Goal: Task Accomplishment & Management: Use online tool/utility

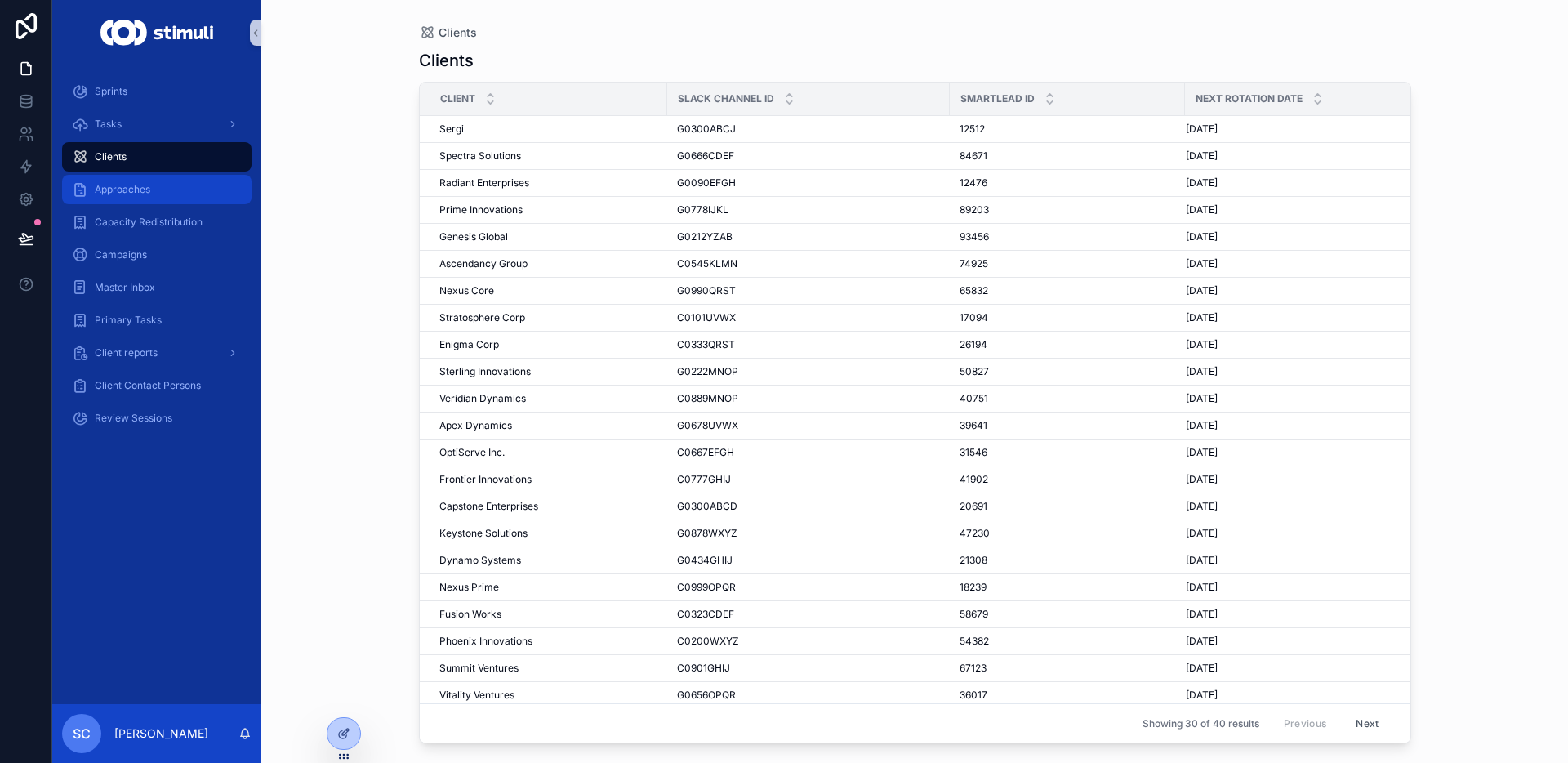
click at [127, 186] on span "Approaches" at bounding box center [122, 190] width 55 height 13
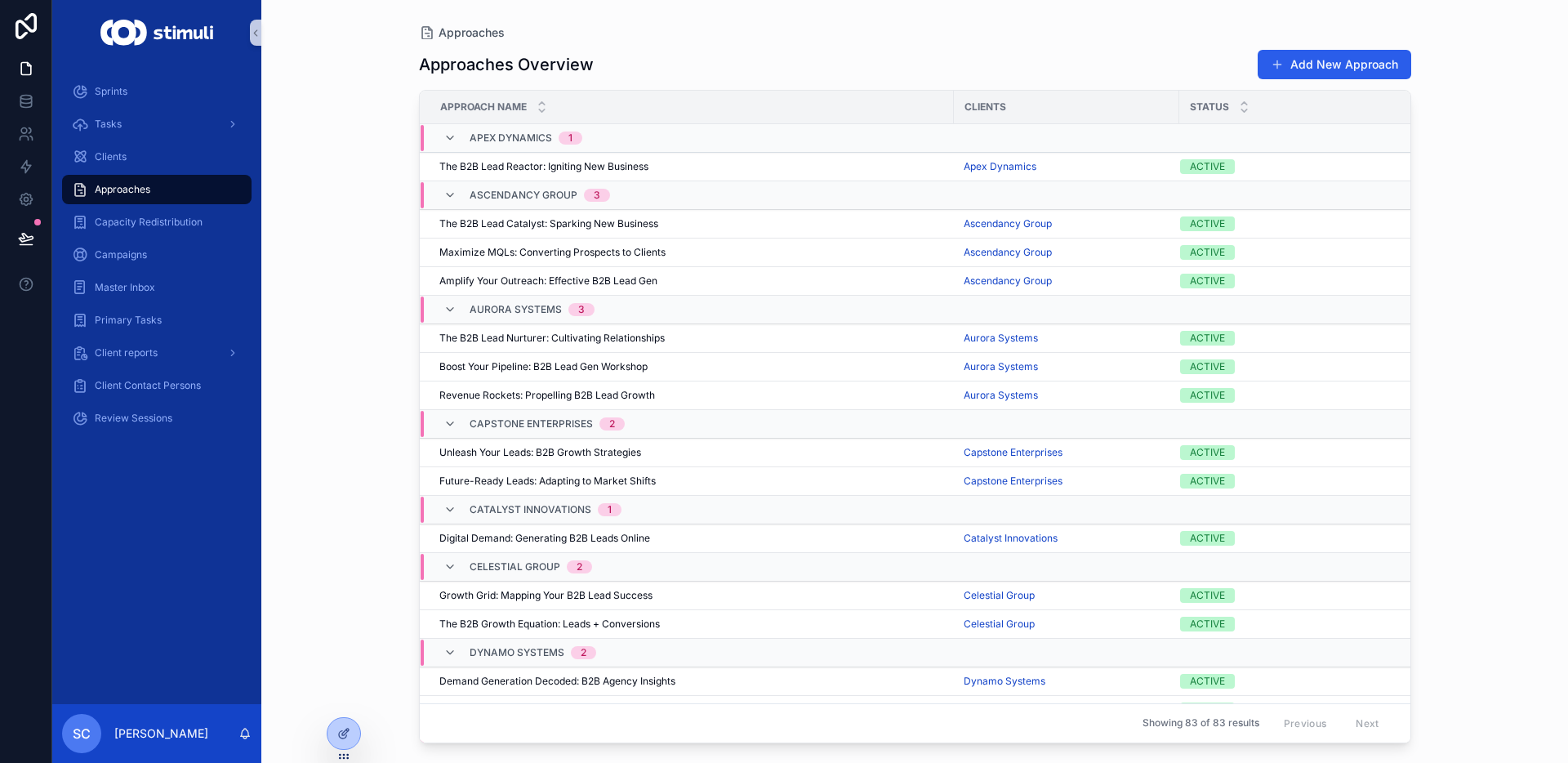
click at [124, 238] on div "Campaigns" at bounding box center [157, 254] width 209 height 32
click at [151, 221] on span "Capacity Redistribution" at bounding box center [148, 222] width 108 height 13
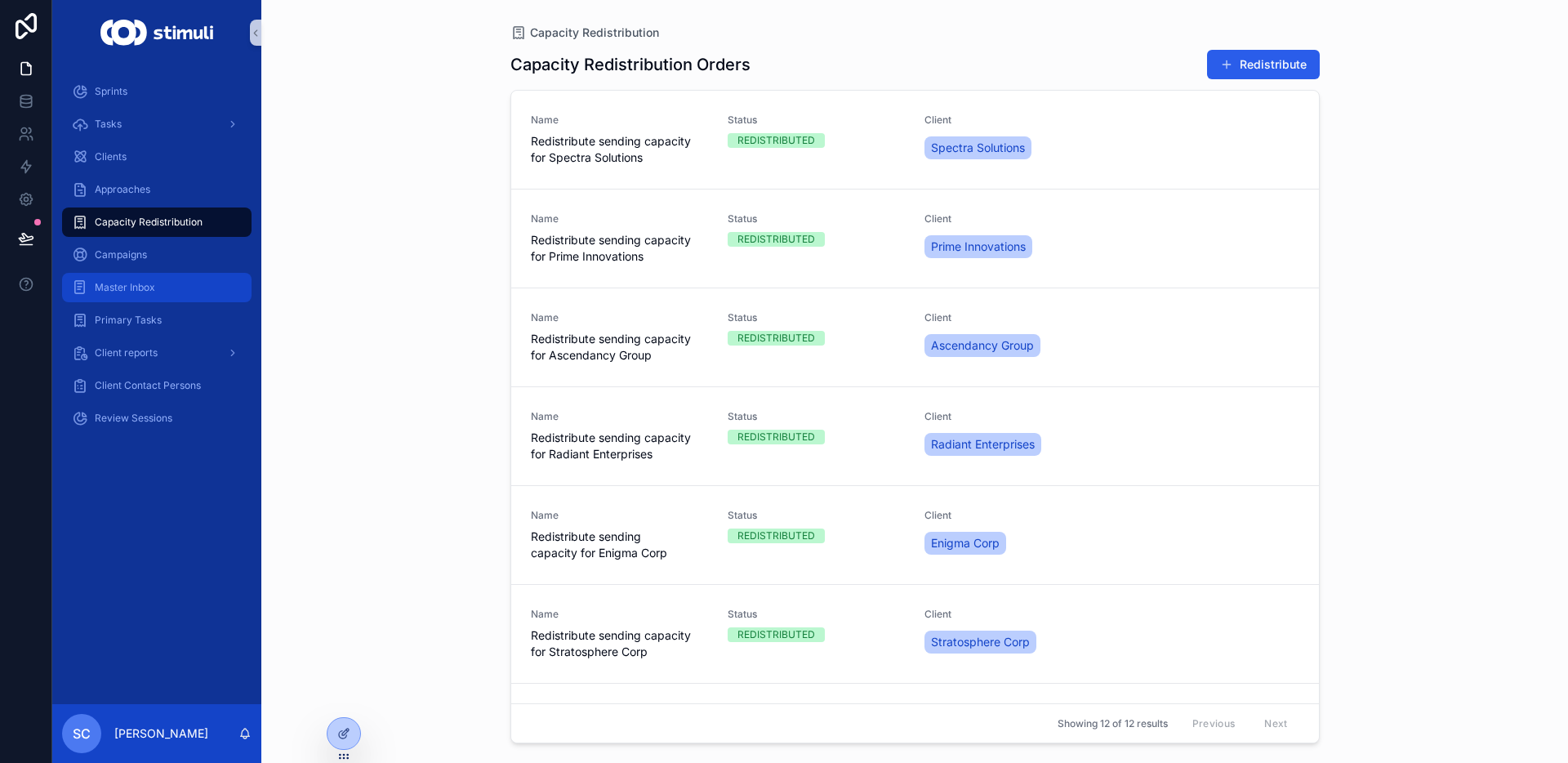
click at [151, 300] on link "Master Inbox" at bounding box center [157, 287] width 190 height 29
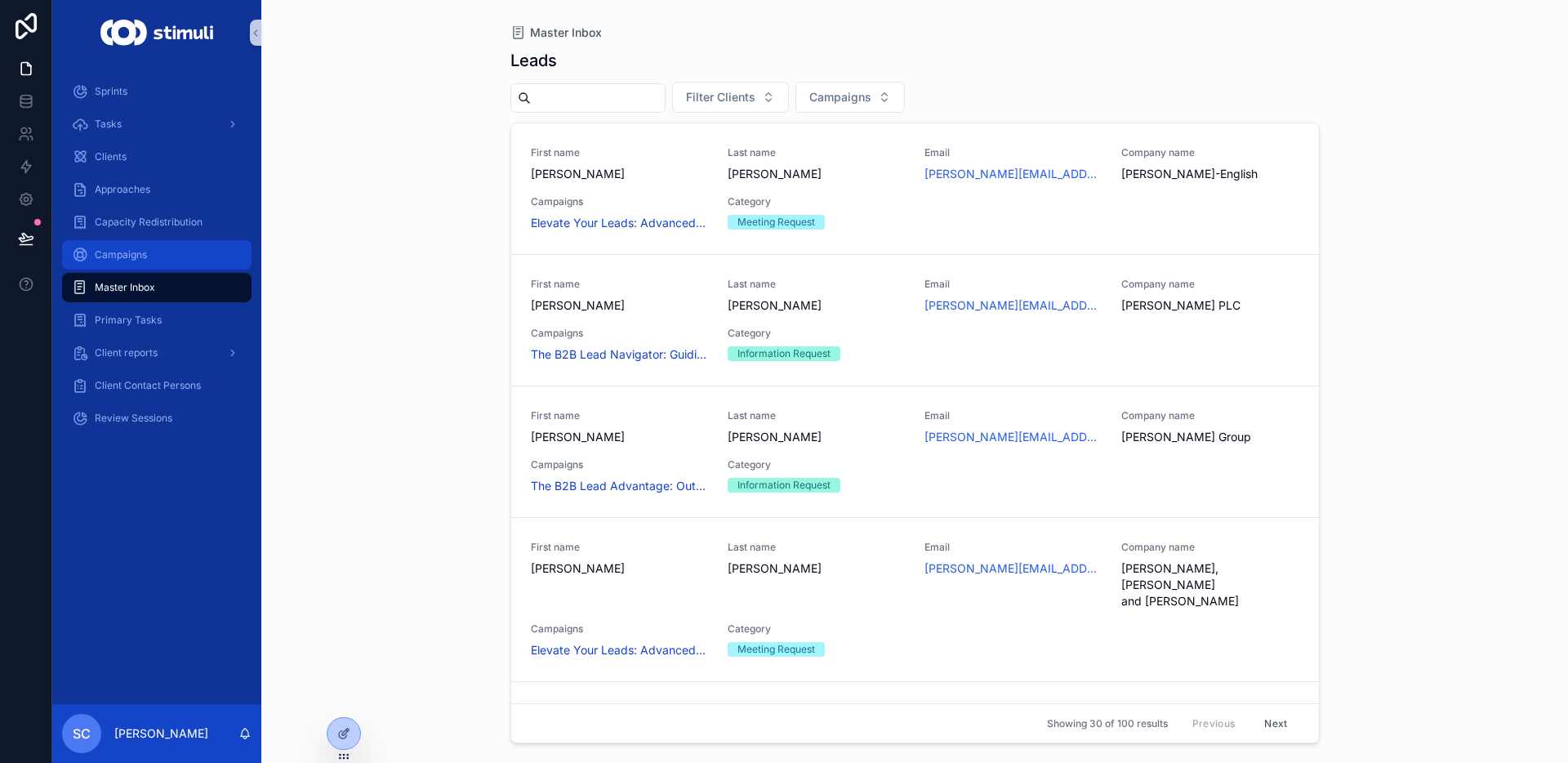
click at [157, 253] on div "Campaigns" at bounding box center [157, 255] width 170 height 26
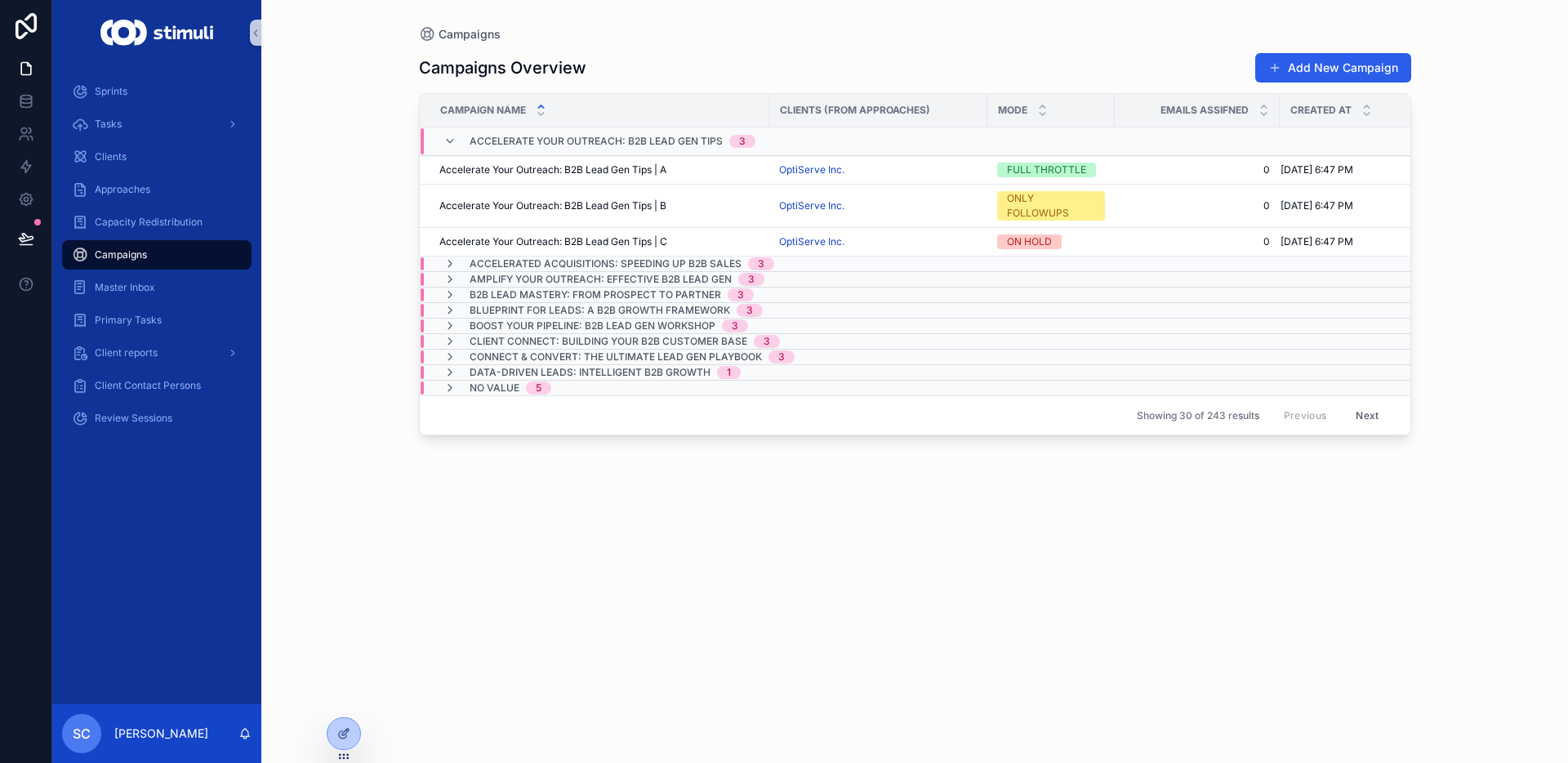
click at [111, 73] on div "Sprints Tasks Clients Approaches Capacity Redistribution Campaigns Master Inbox…" at bounding box center [157, 260] width 209 height 388
click at [105, 89] on span "Sprints" at bounding box center [110, 91] width 32 height 13
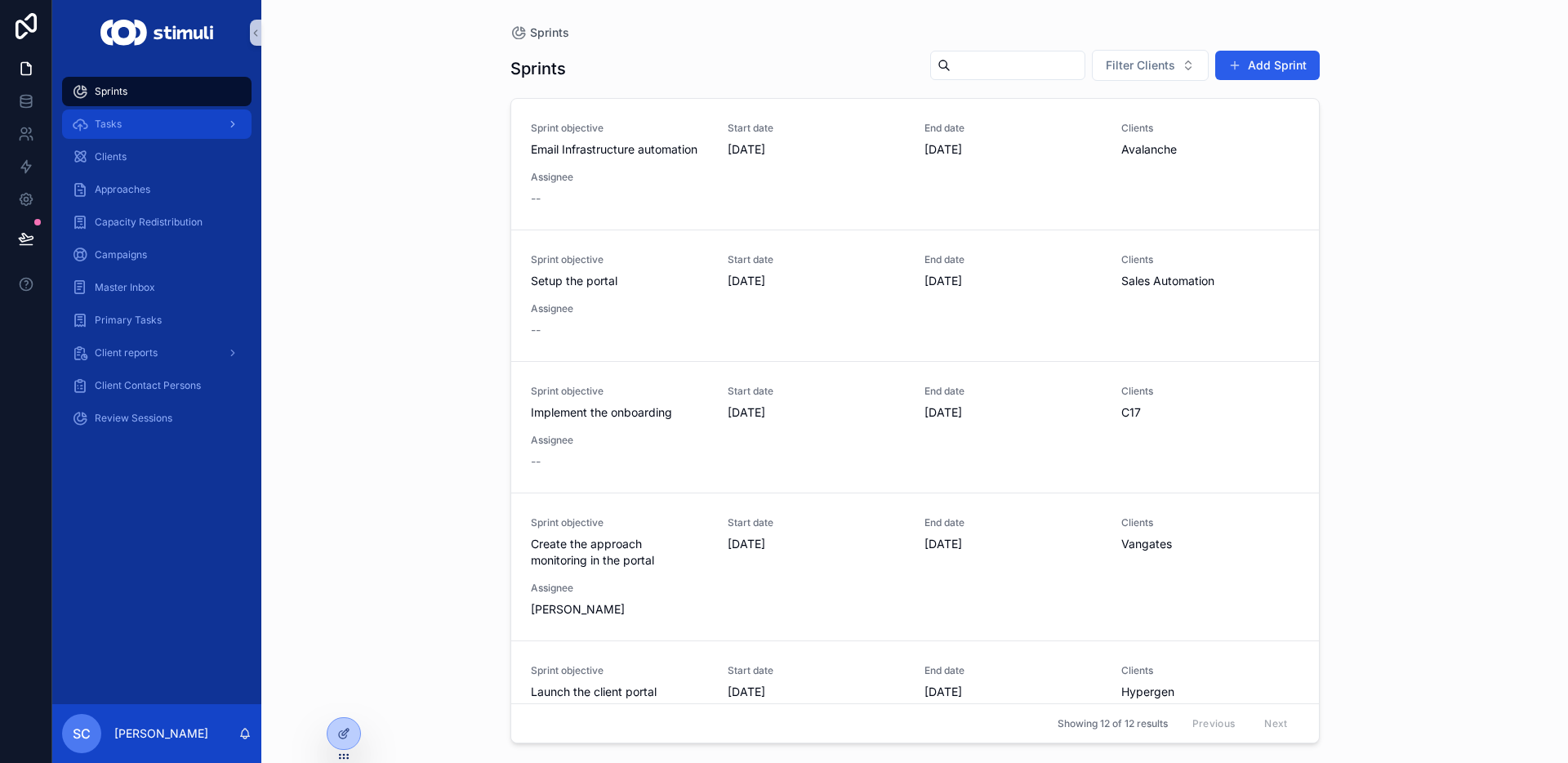
click at [148, 138] on link "Tasks" at bounding box center [157, 124] width 190 height 29
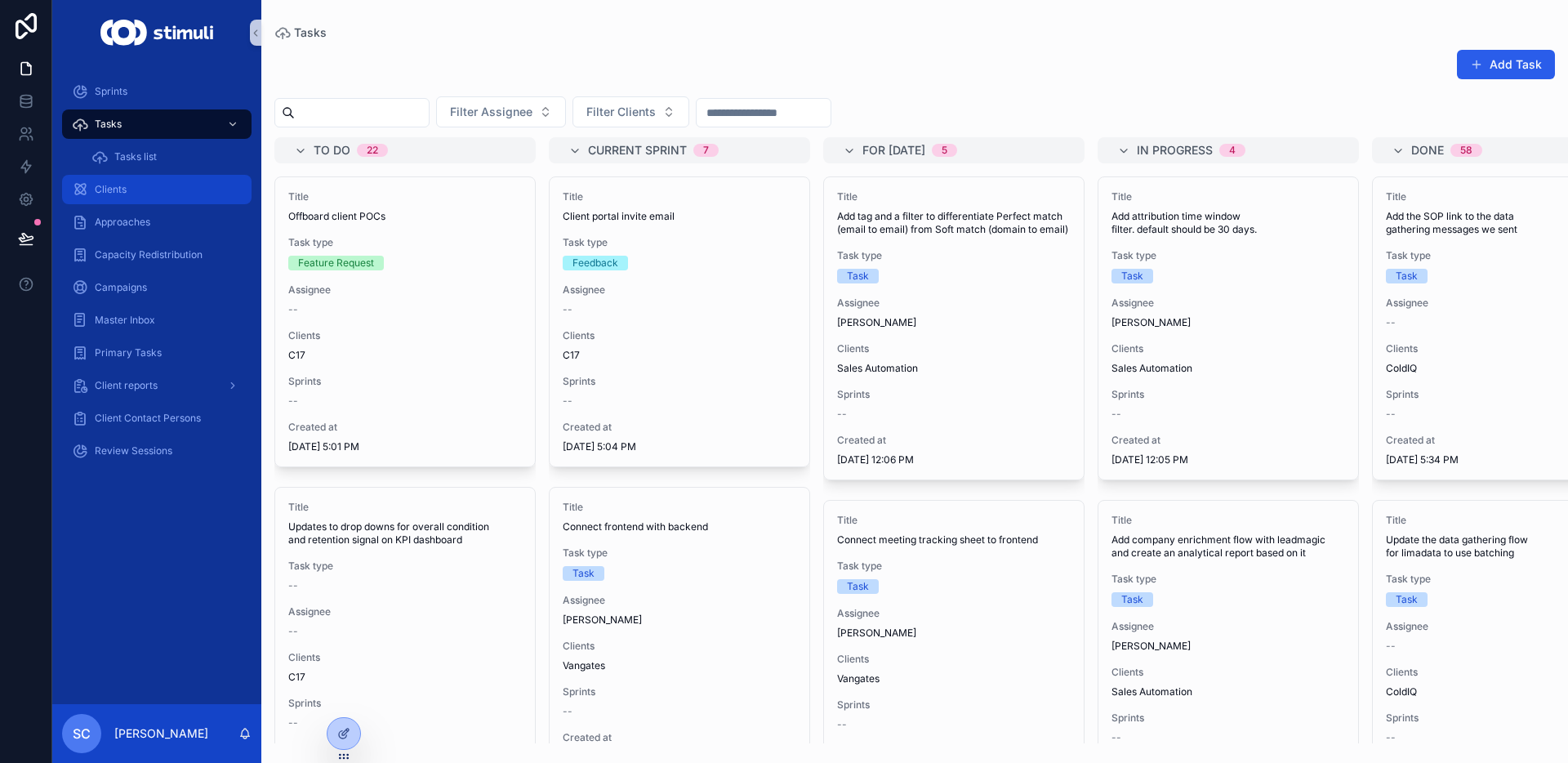
click at [133, 186] on div "Clients" at bounding box center [157, 190] width 170 height 26
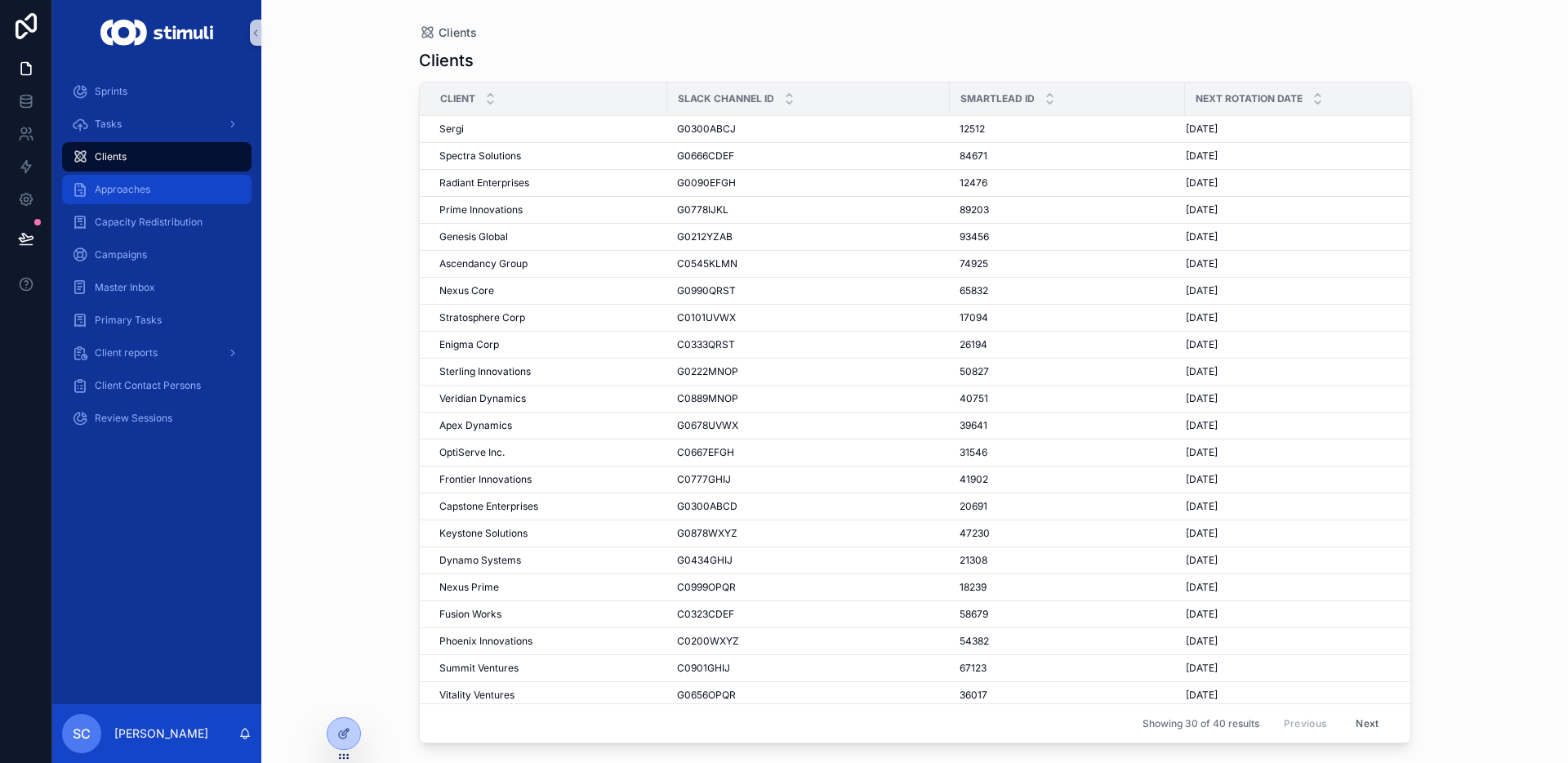
click at [129, 202] on div "Approaches" at bounding box center [157, 190] width 170 height 26
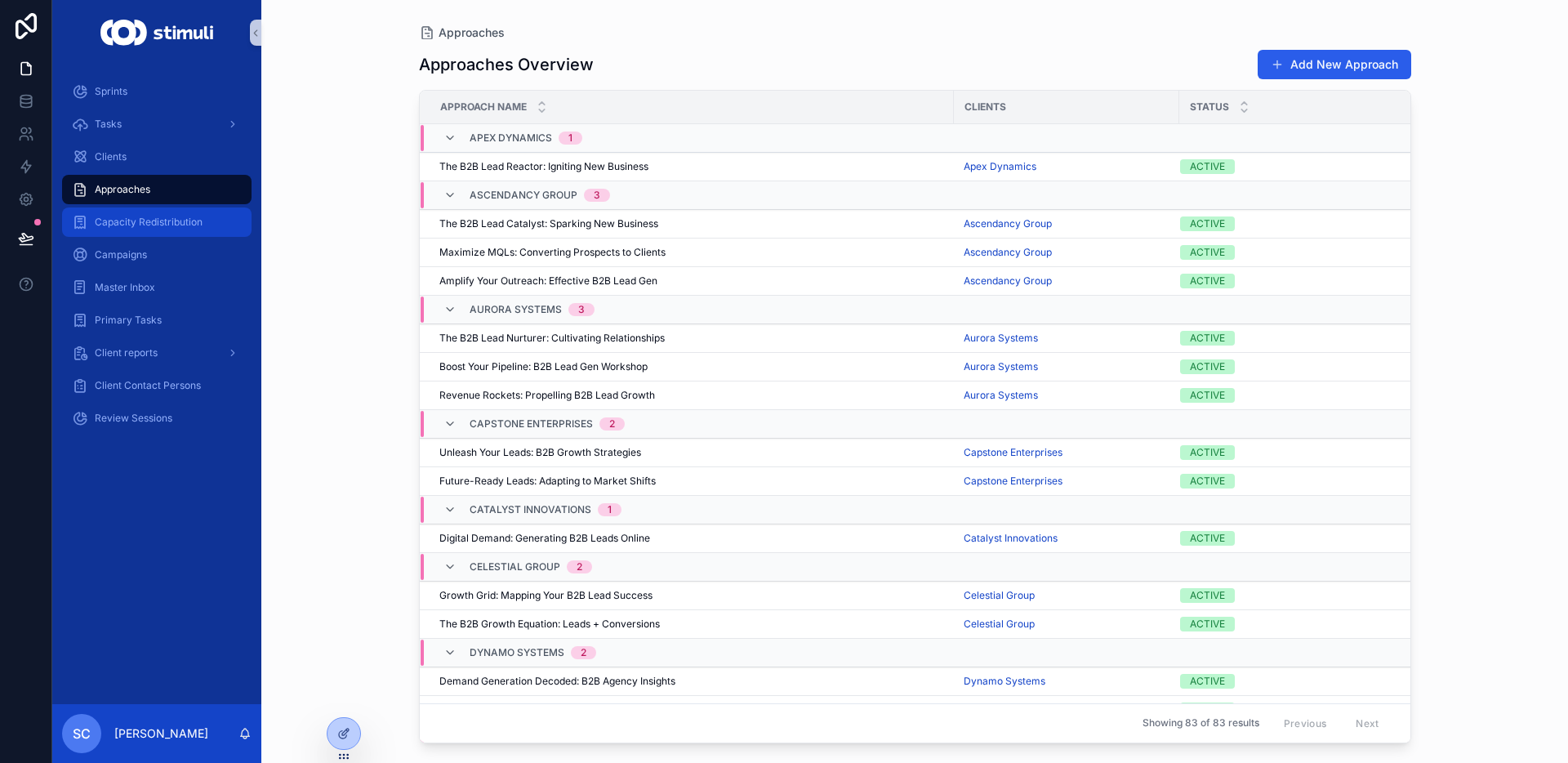
click at [131, 217] on span "Capacity Redistribution" at bounding box center [148, 222] width 108 height 13
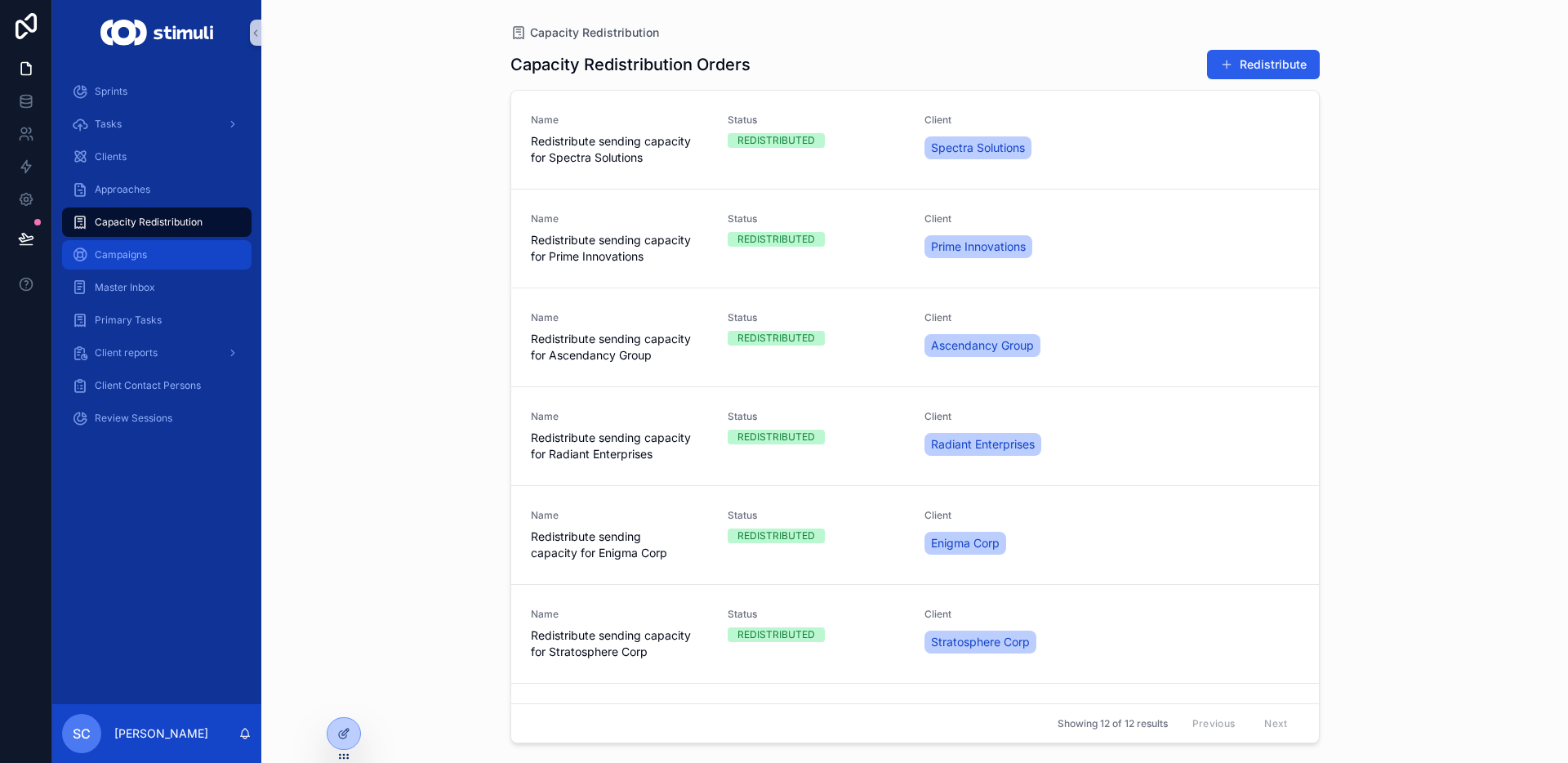
click at [156, 248] on div "Campaigns" at bounding box center [157, 255] width 170 height 26
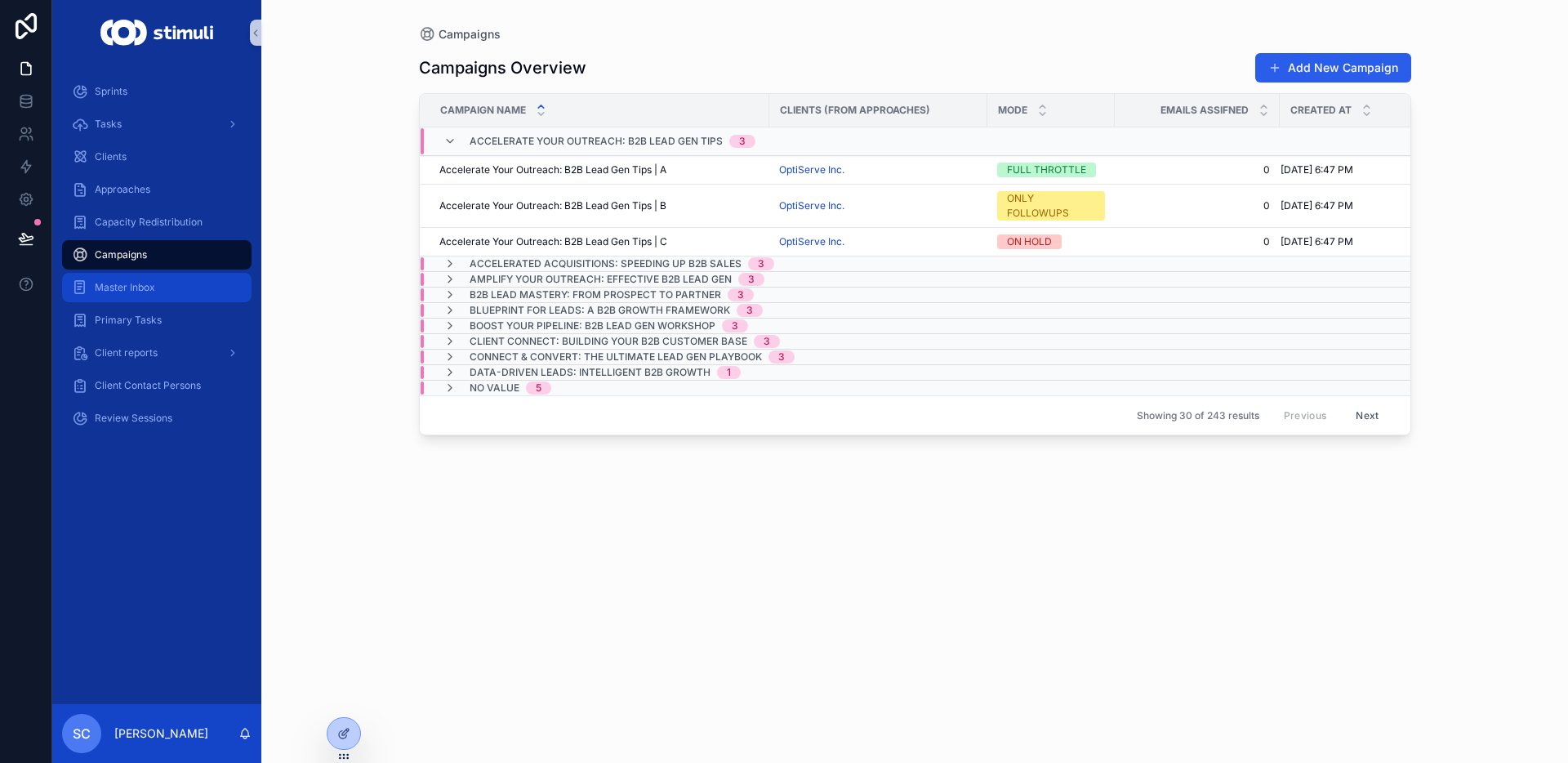
click at [147, 284] on span "Master Inbox" at bounding box center [125, 287] width 61 height 13
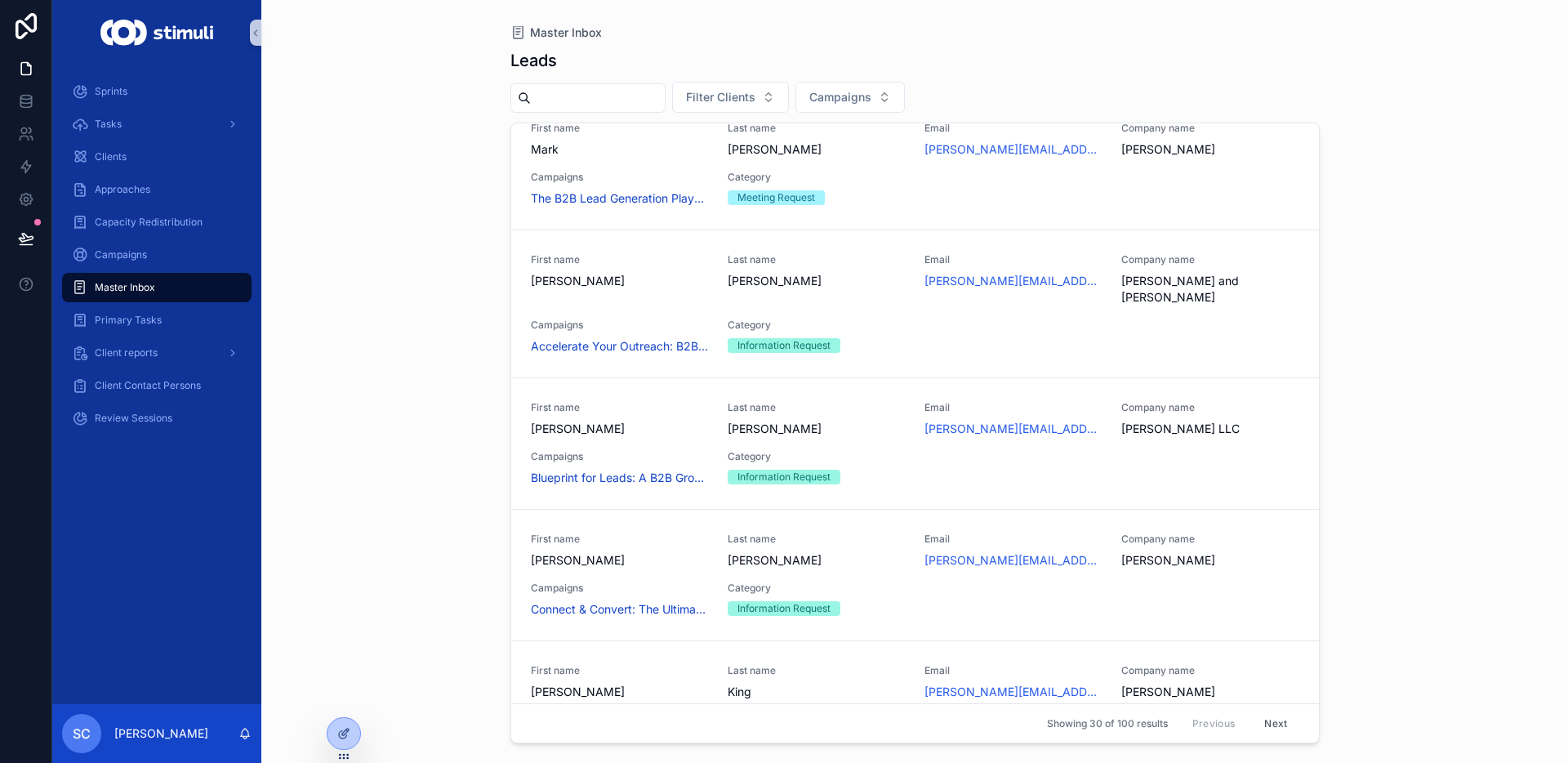
scroll to position [2527, 0]
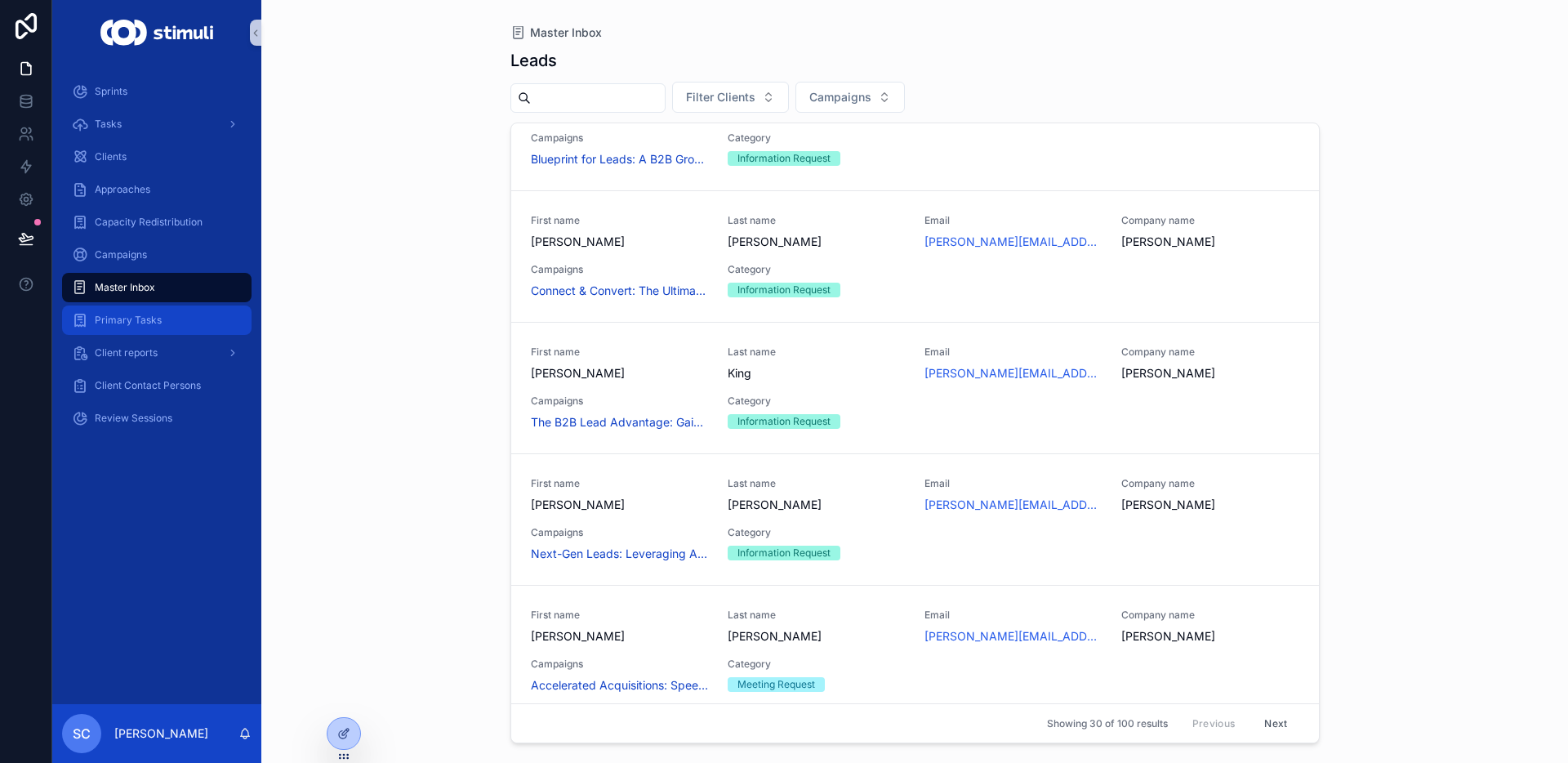
click at [110, 324] on span "Primary Tasks" at bounding box center [128, 320] width 67 height 13
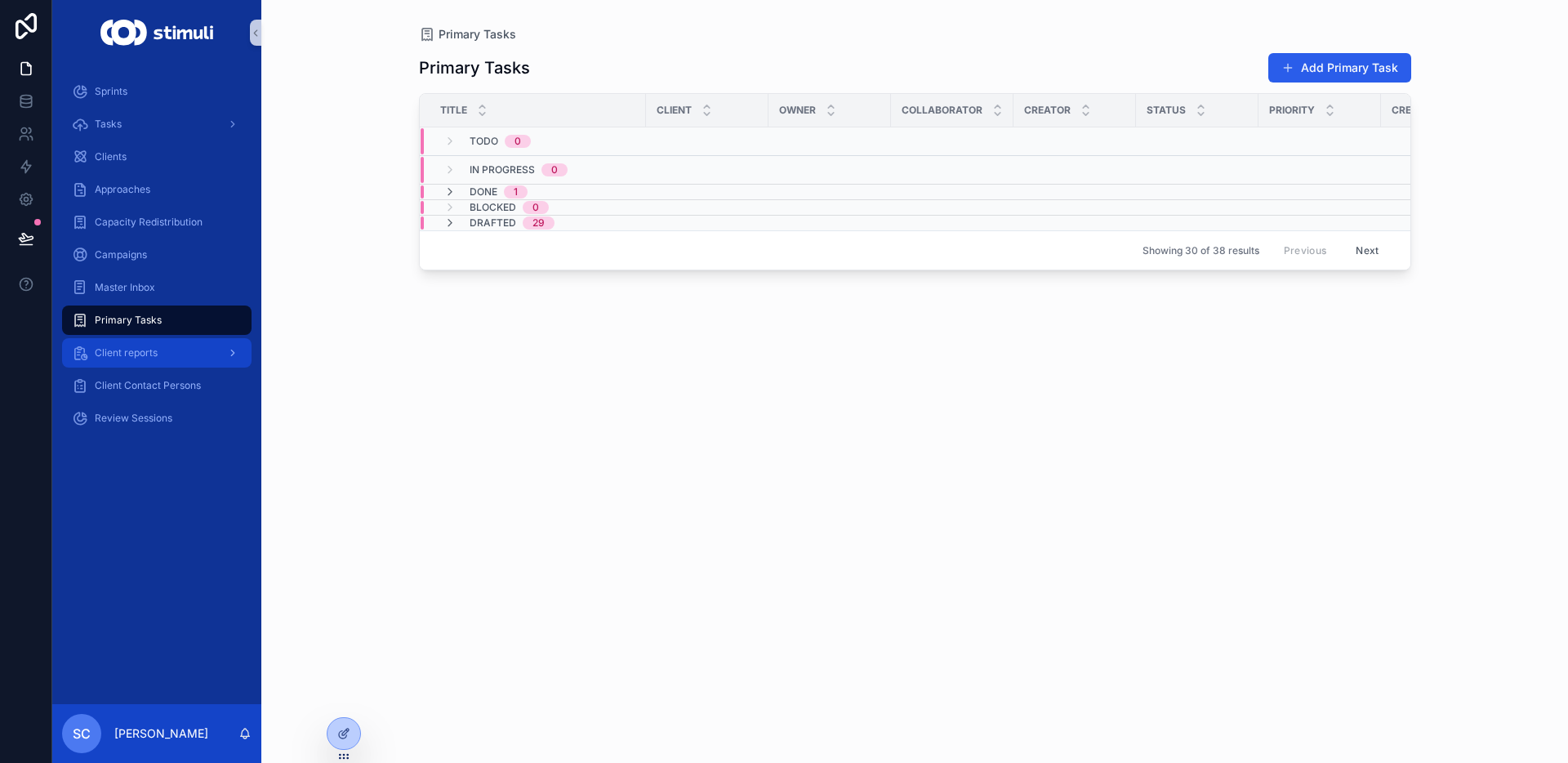
click at [133, 366] on link "Client reports" at bounding box center [157, 353] width 190 height 29
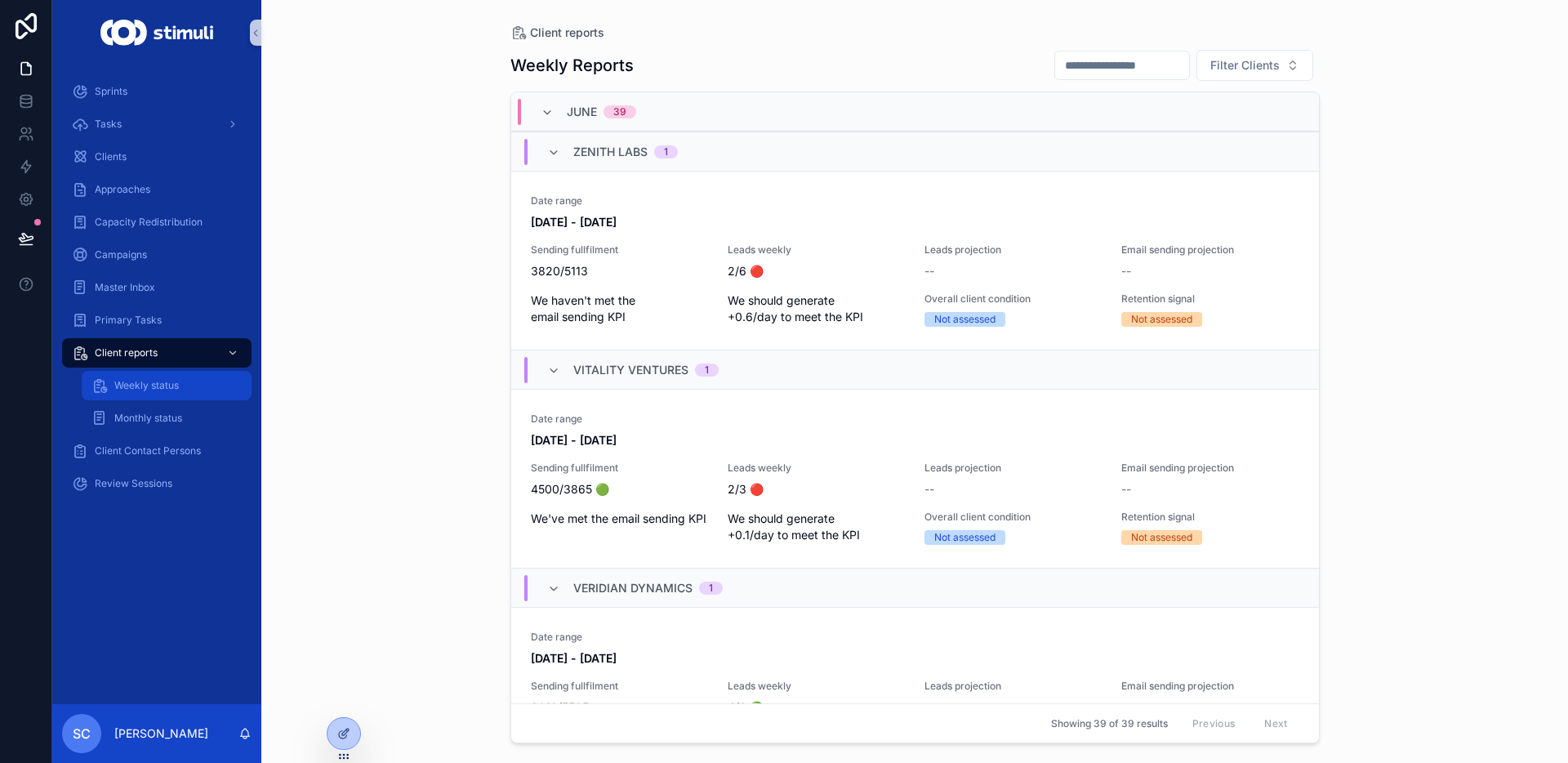
click at [151, 394] on div "Weekly status" at bounding box center [166, 386] width 150 height 26
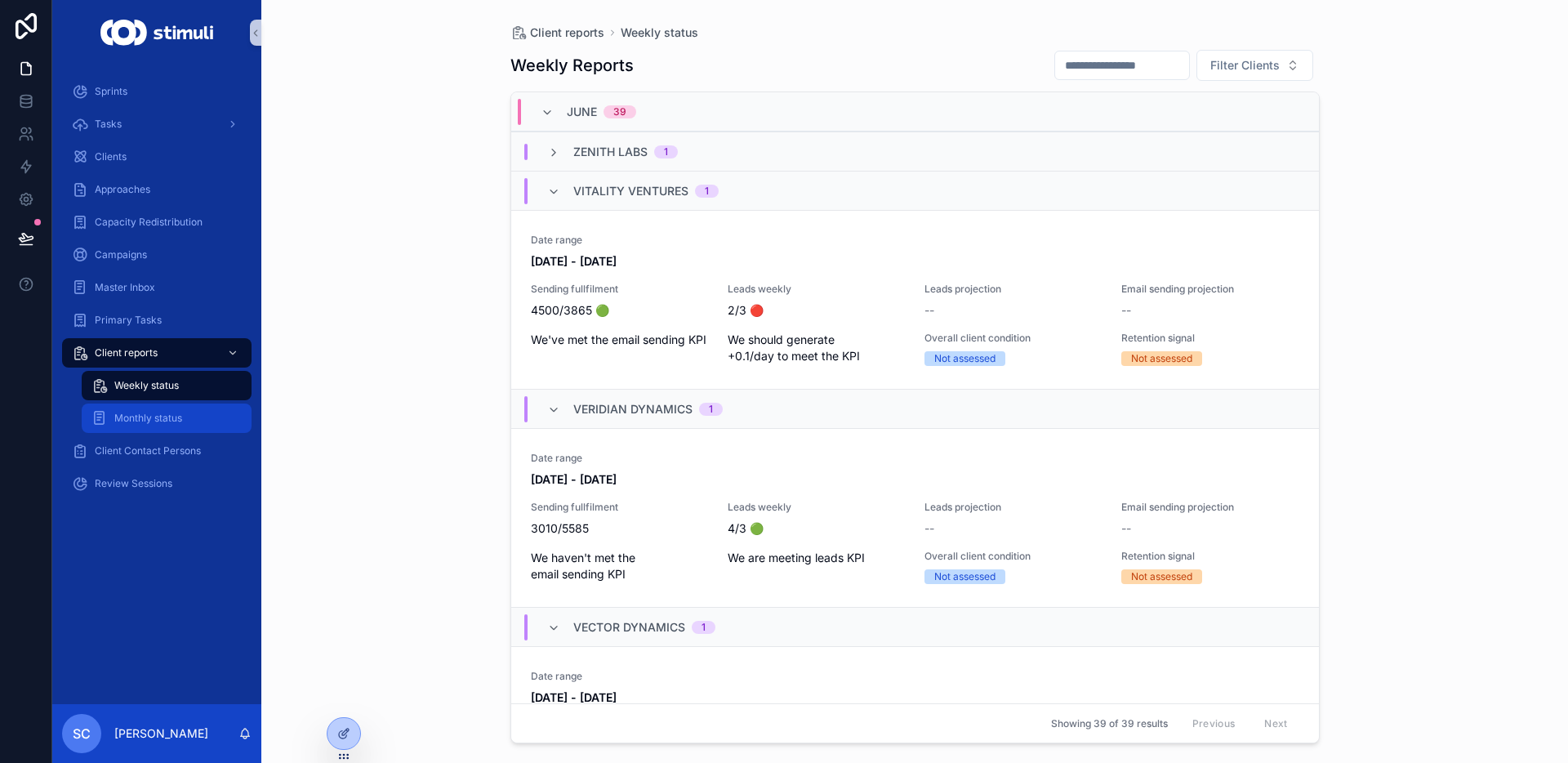
click at [147, 409] on div "Monthly status" at bounding box center [166, 418] width 150 height 26
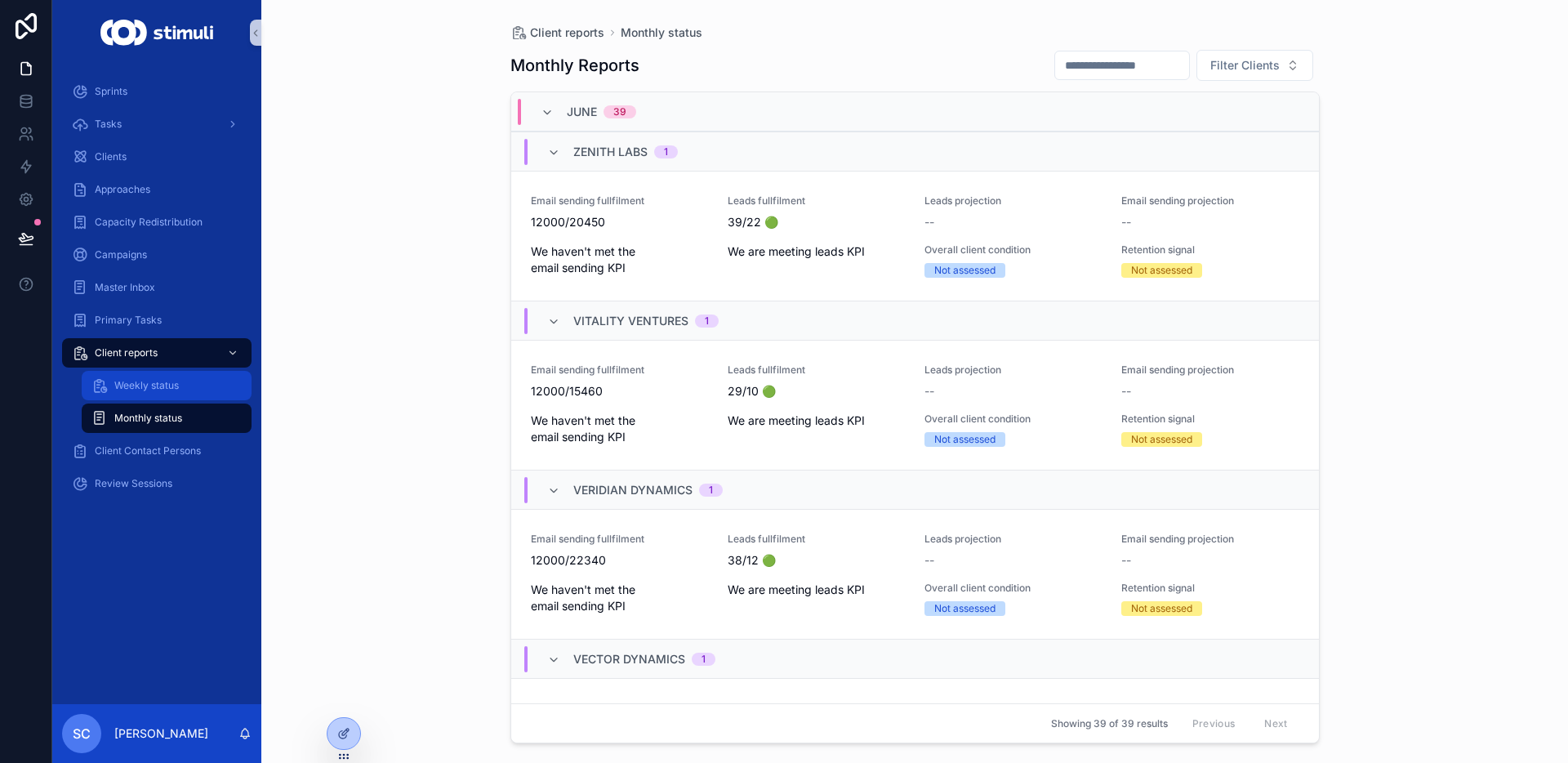
click at [157, 383] on span "Weekly status" at bounding box center [146, 386] width 64 height 13
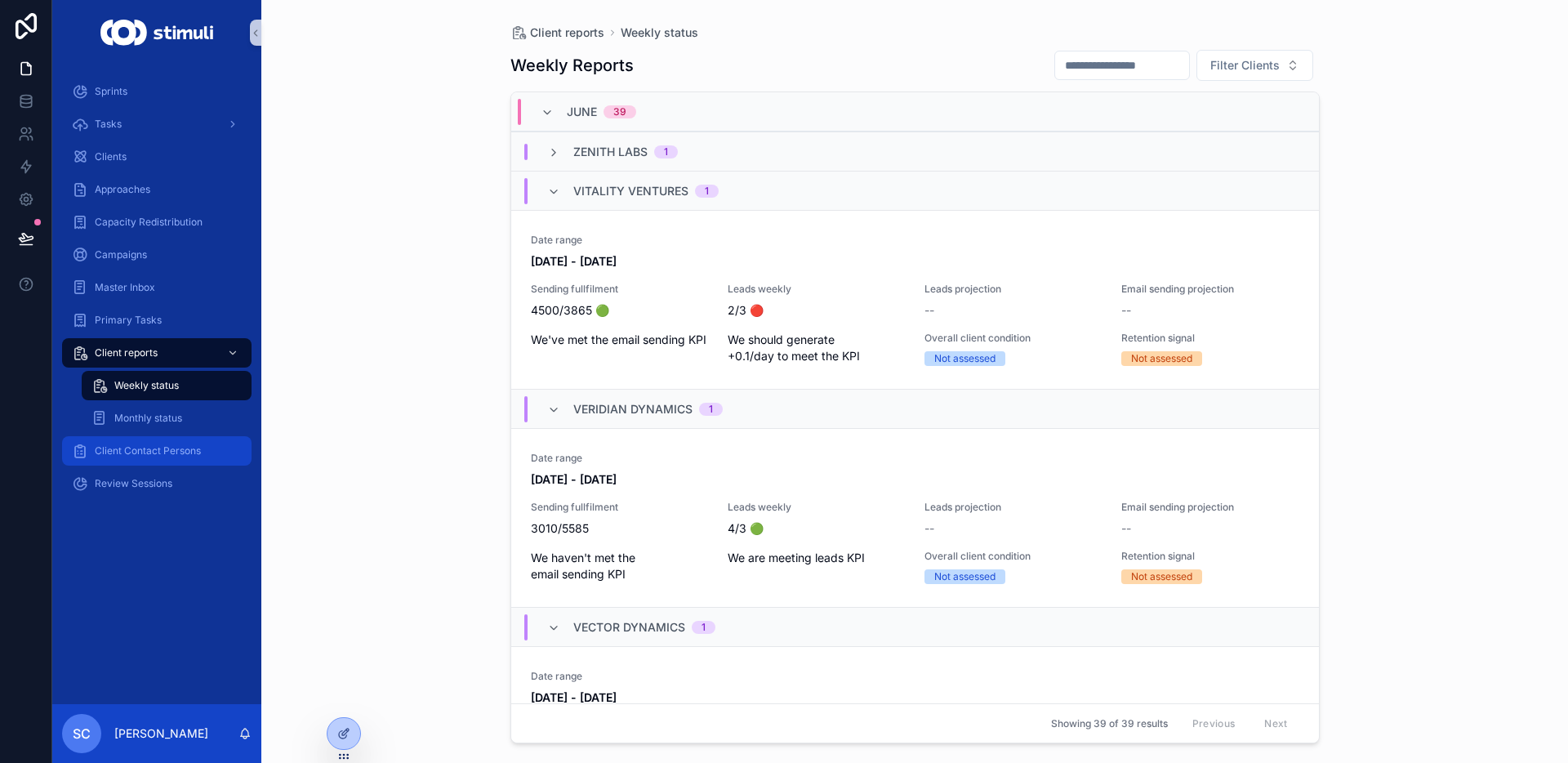
click at [143, 447] on span "Client Contact Persons" at bounding box center [147, 451] width 106 height 13
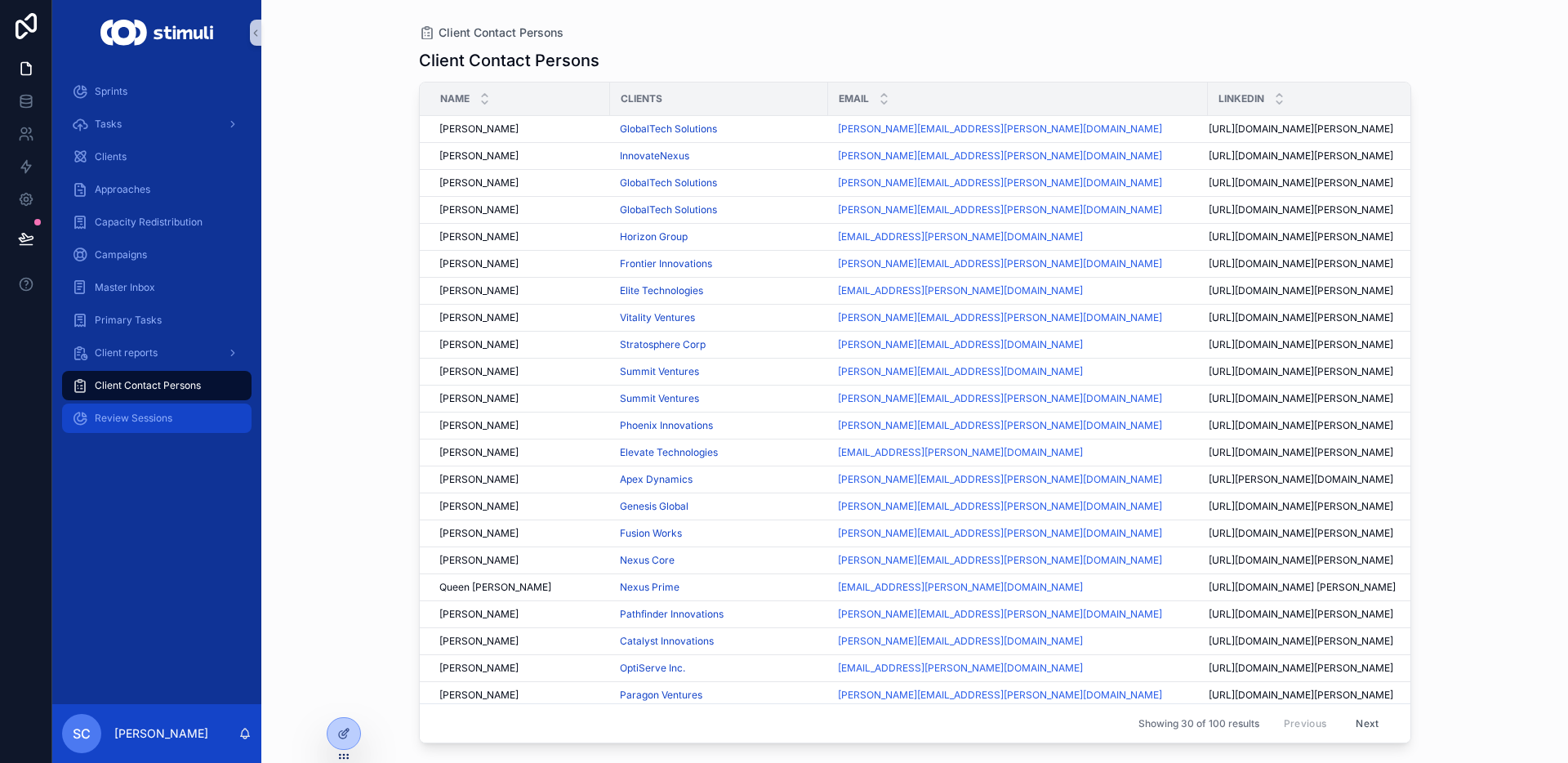
click at [151, 416] on span "Review Sessions" at bounding box center [134, 418] width 77 height 13
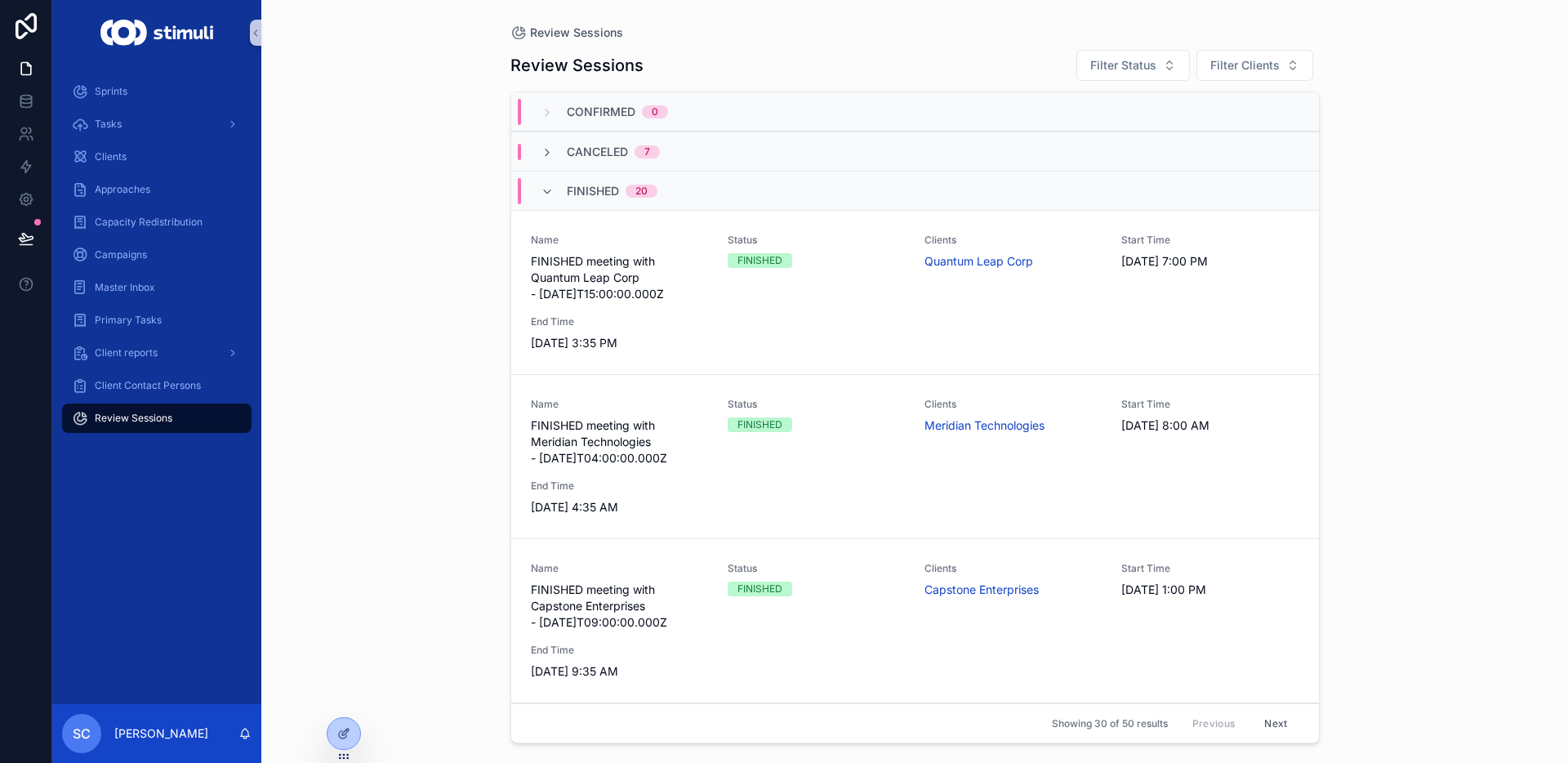
click at [886, 190] on div "FINISHED 20" at bounding box center [914, 190] width 807 height 40
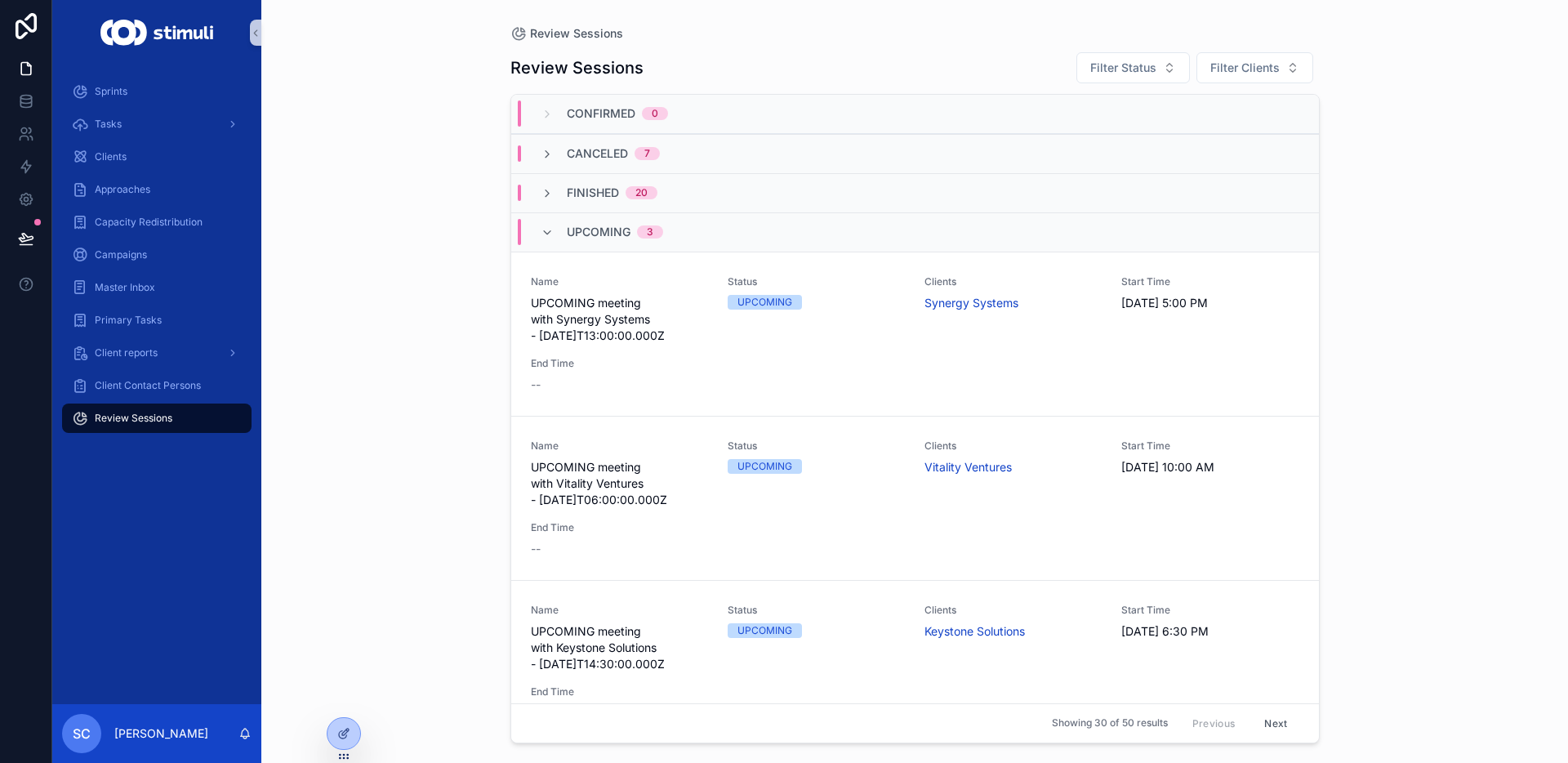
click at [664, 222] on div "UPCOMING 3" at bounding box center [602, 232] width 162 height 26
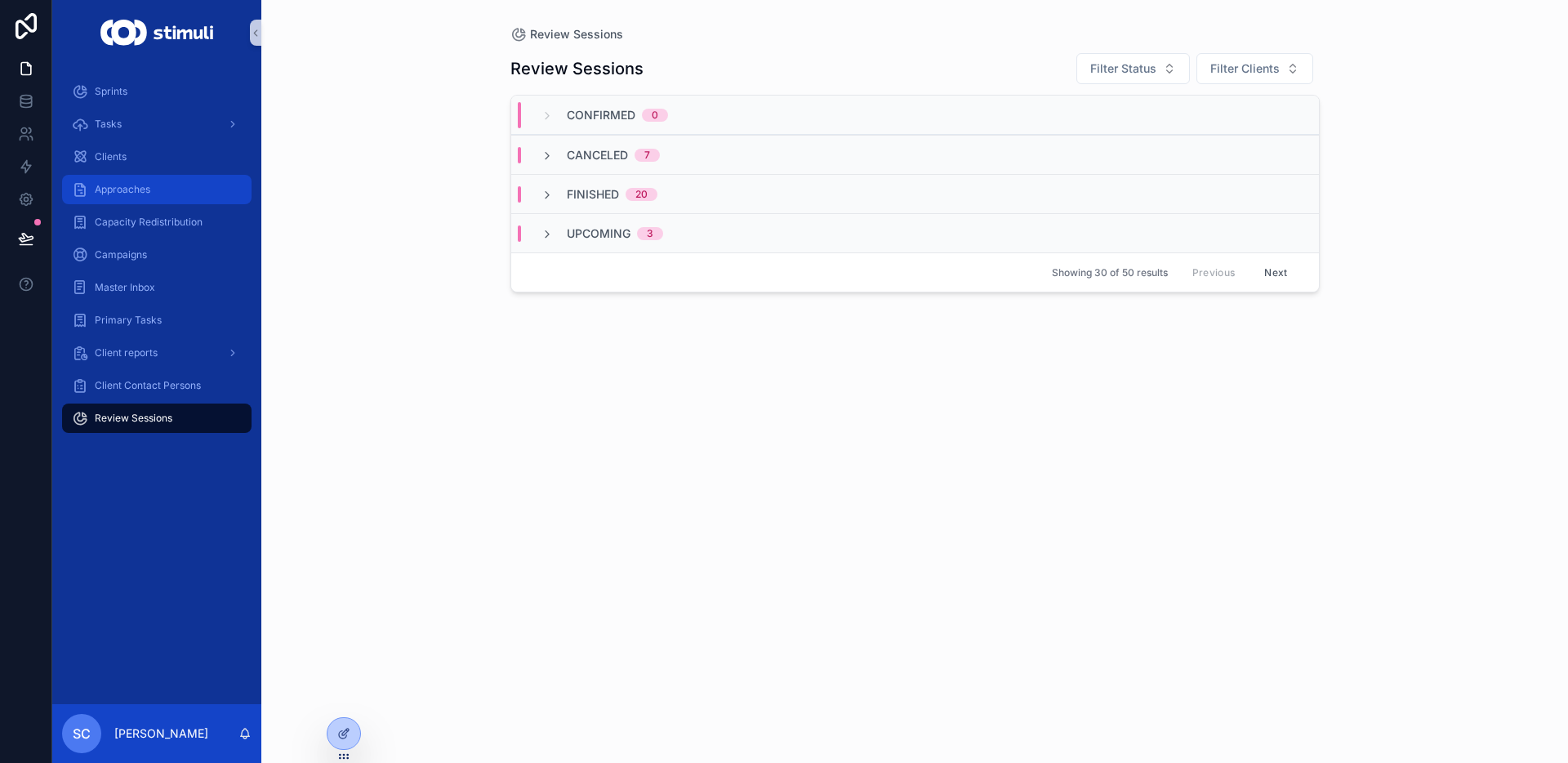
click at [207, 187] on div "Approaches" at bounding box center [157, 190] width 170 height 26
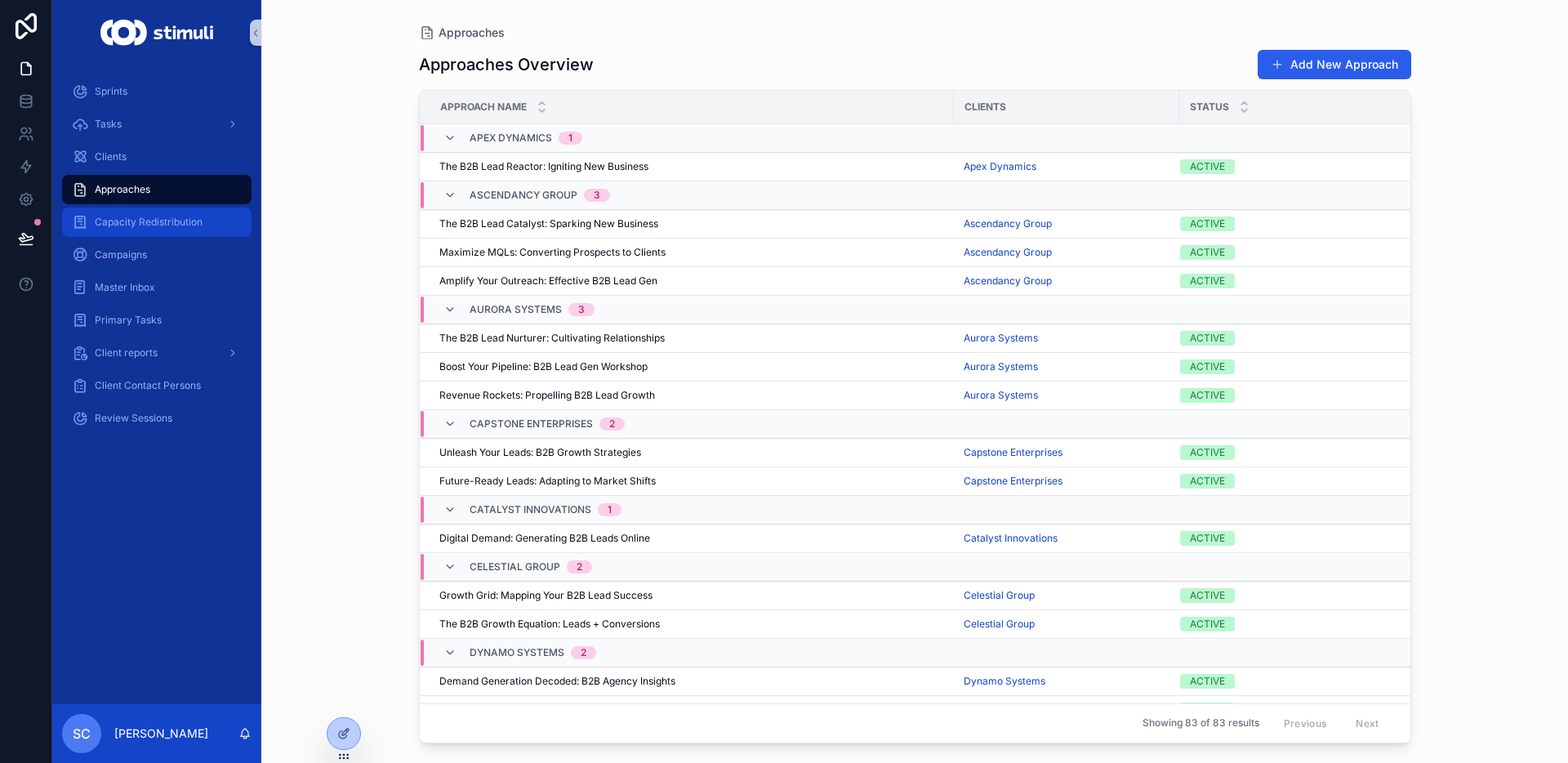
click at [162, 227] on span "Capacity Redistribution" at bounding box center [148, 222] width 108 height 13
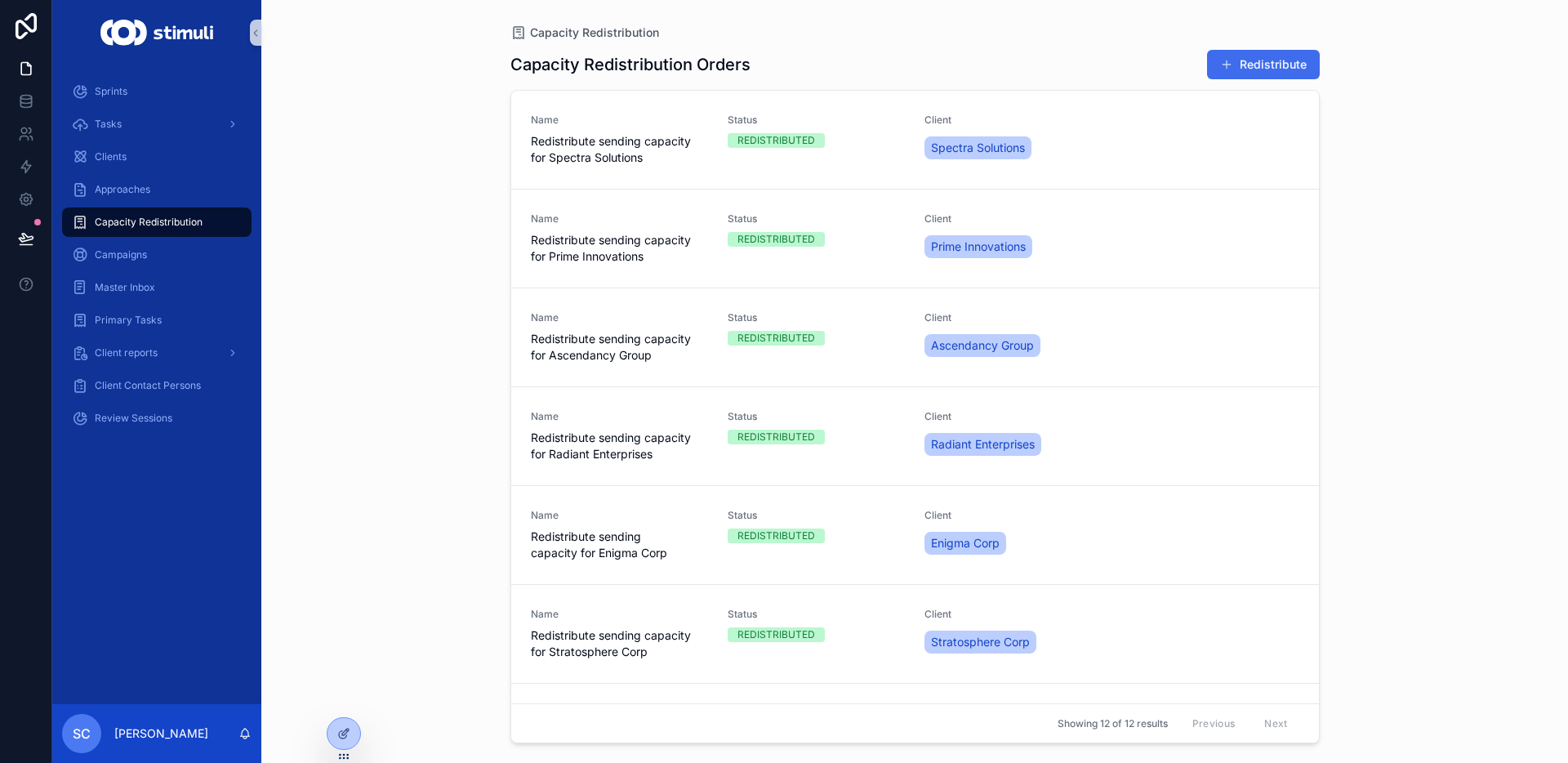
click at [1272, 65] on button "Redistribute" at bounding box center [1263, 64] width 112 height 29
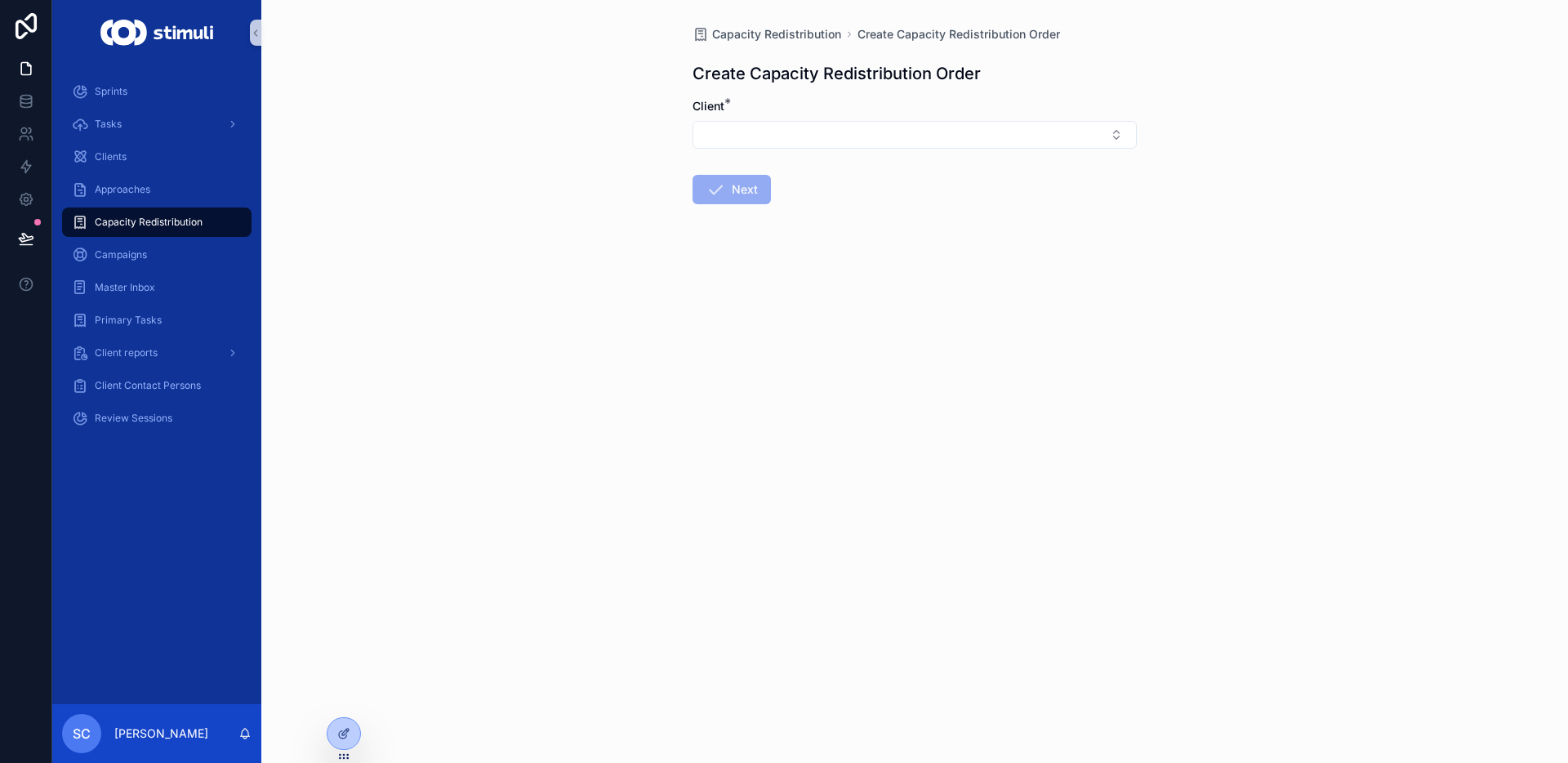
click at [1003, 105] on div "Client *" at bounding box center [914, 106] width 445 height 17
click at [915, 145] on button "Select Button" at bounding box center [914, 134] width 445 height 28
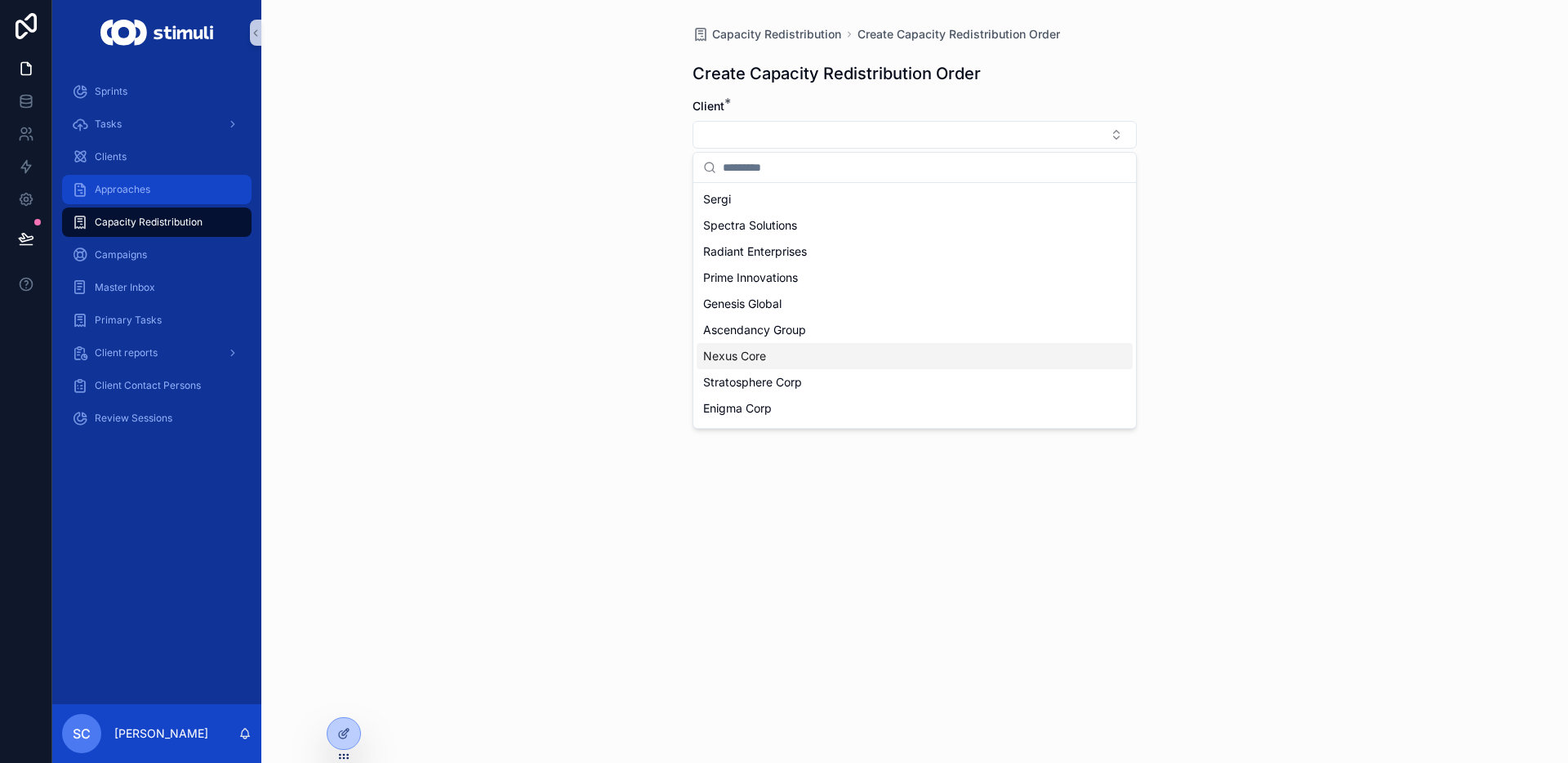
click at [127, 178] on div "Approaches" at bounding box center [157, 190] width 170 height 26
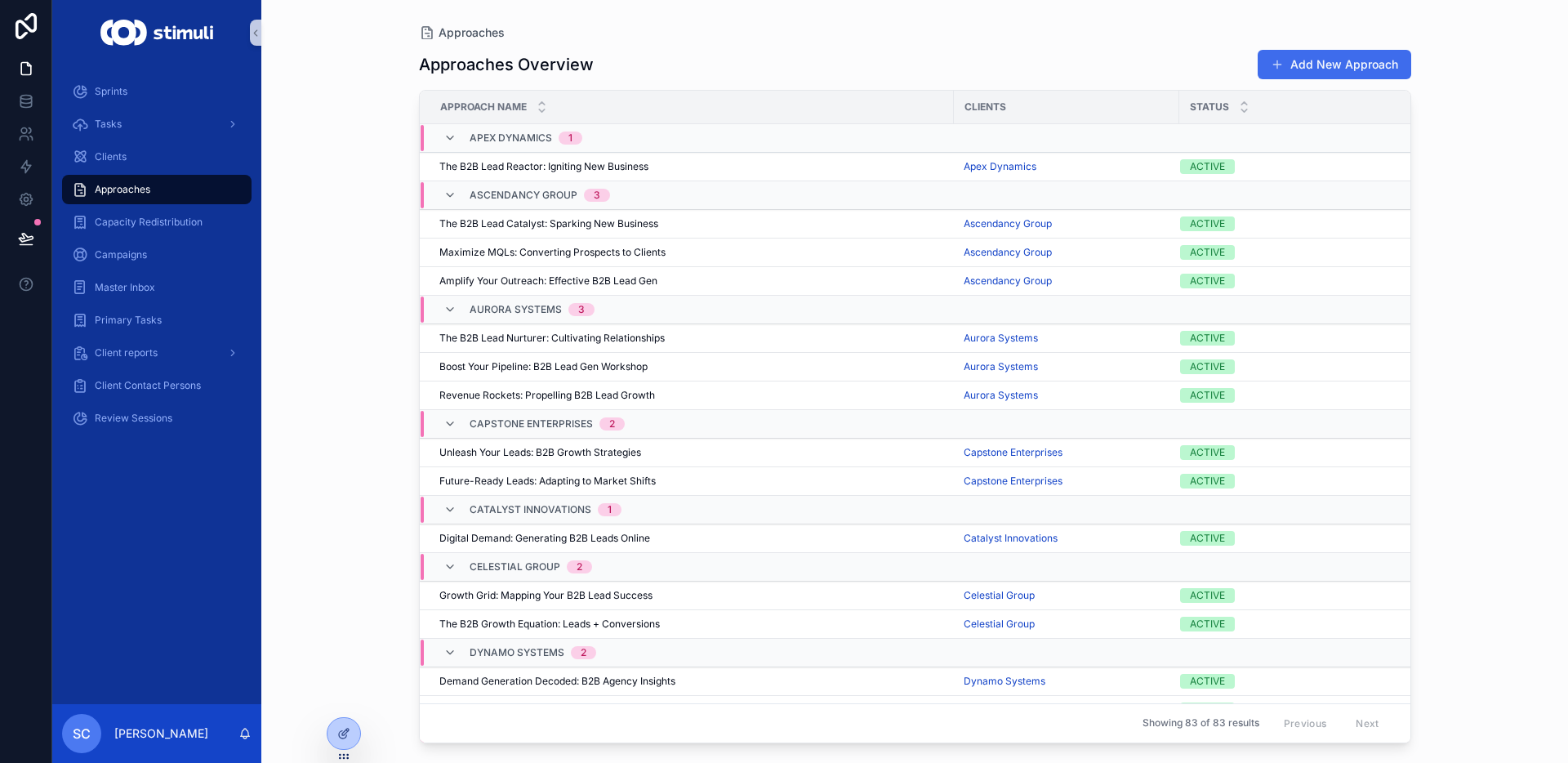
click at [1376, 69] on button "Add New Approach" at bounding box center [1334, 64] width 154 height 29
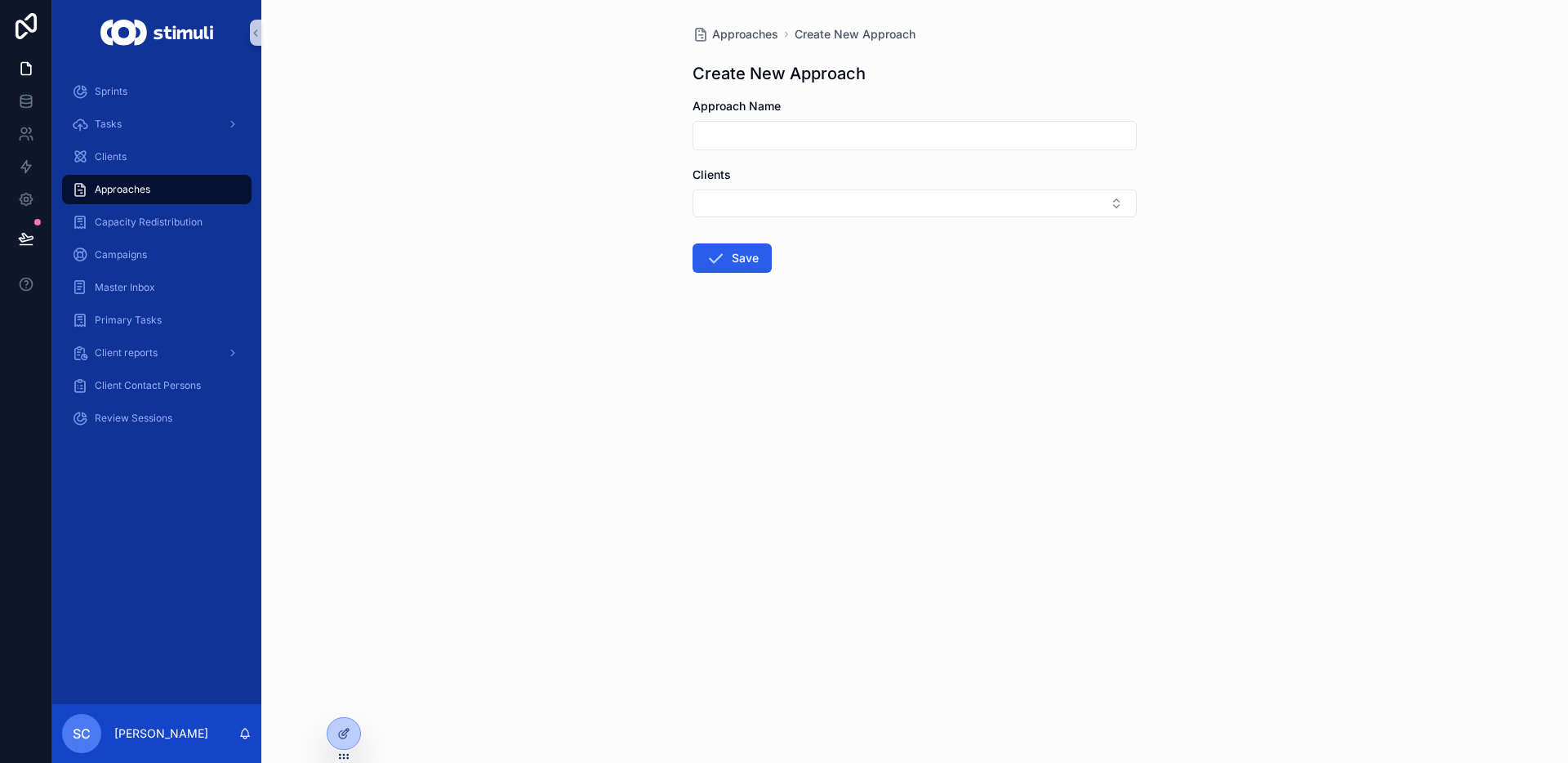
click at [798, 135] on input "scrollable content" at bounding box center [914, 135] width 443 height 23
click at [125, 40] on img "scrollable content" at bounding box center [157, 32] width 112 height 26
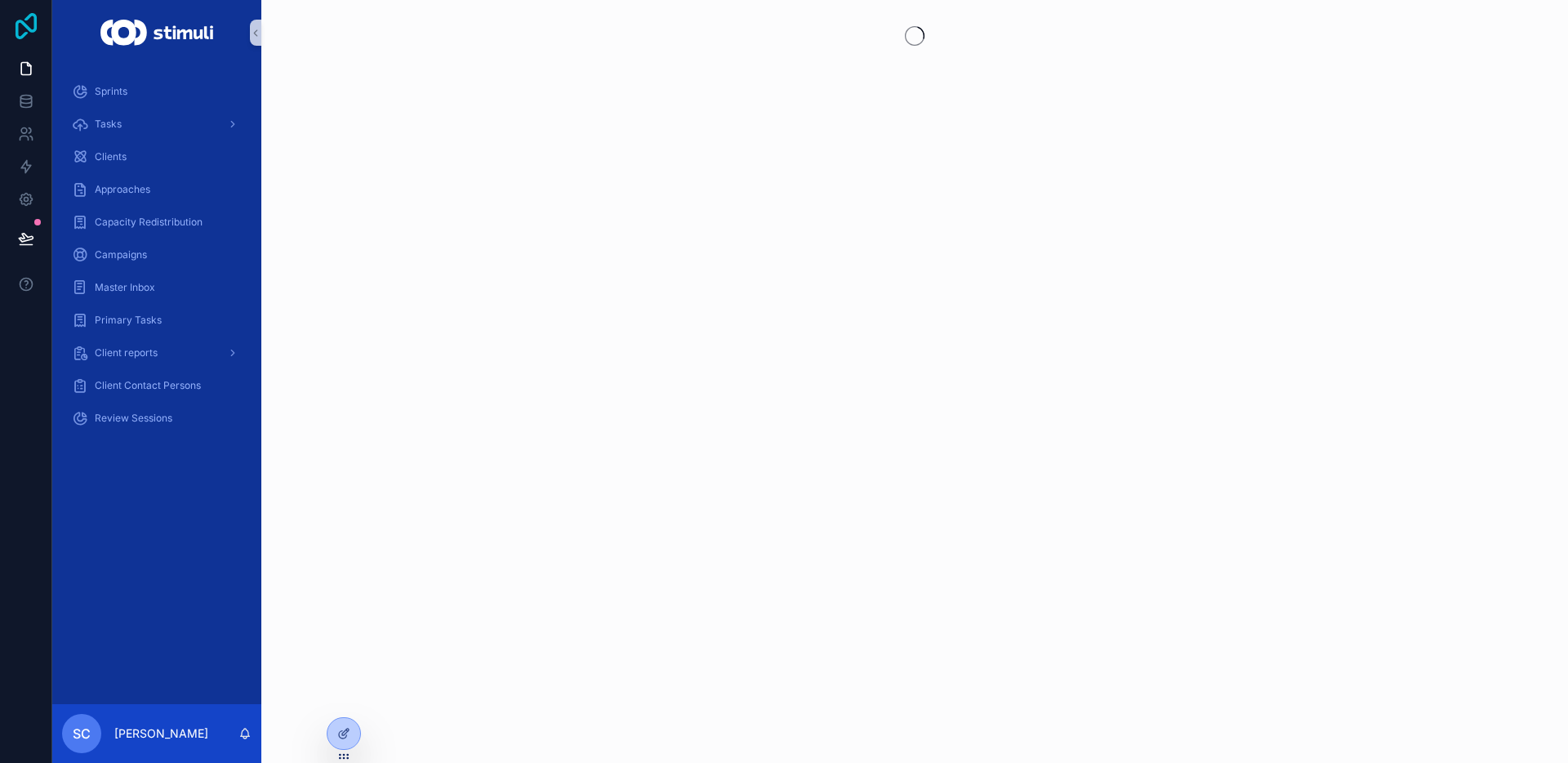
click at [38, 25] on icon at bounding box center [26, 26] width 32 height 26
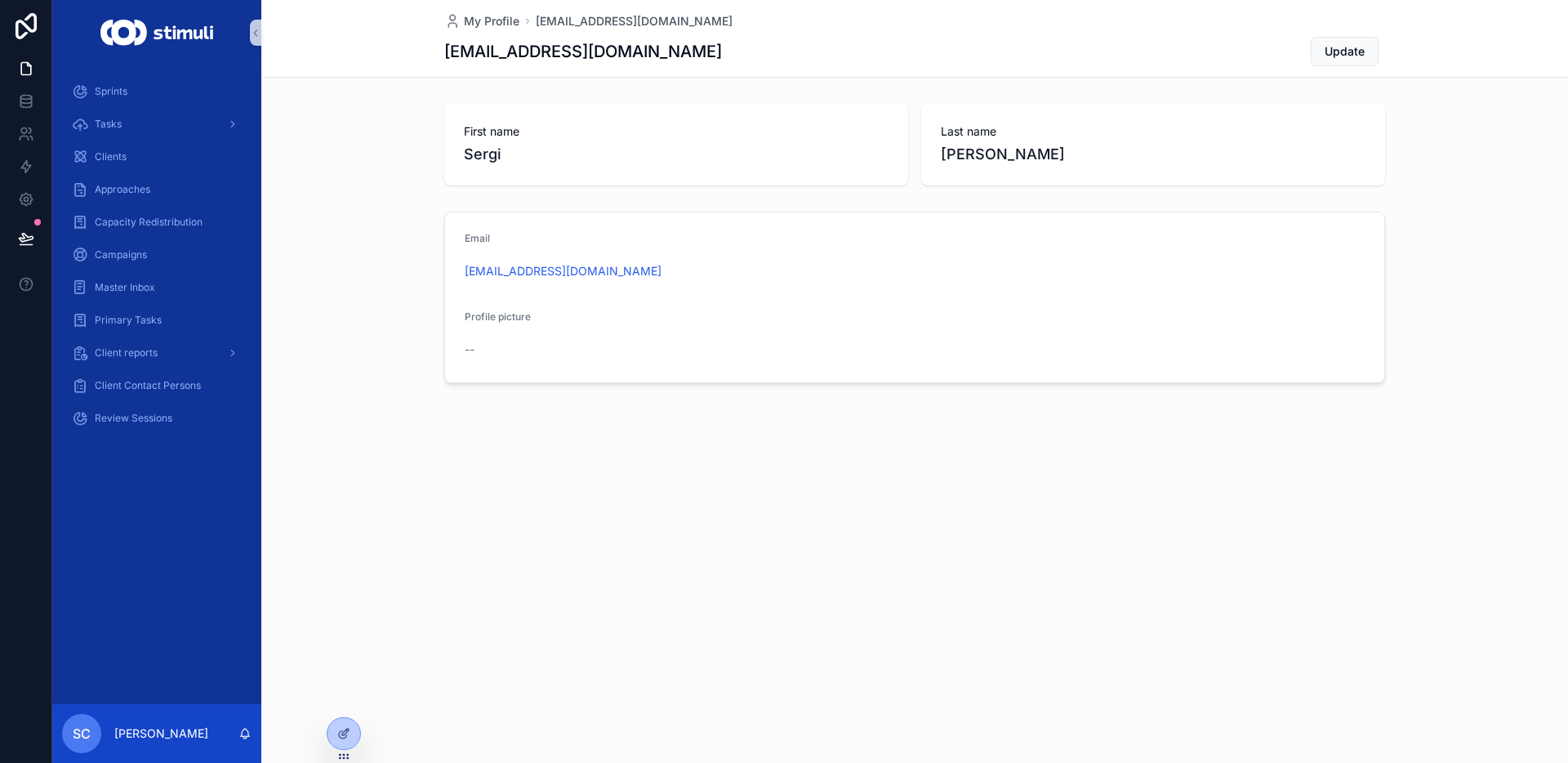
click at [153, 32] on img "scrollable content" at bounding box center [157, 32] width 112 height 26
click at [26, 27] on icon at bounding box center [26, 26] width 21 height 26
